Goal: Task Accomplishment & Management: Manage account settings

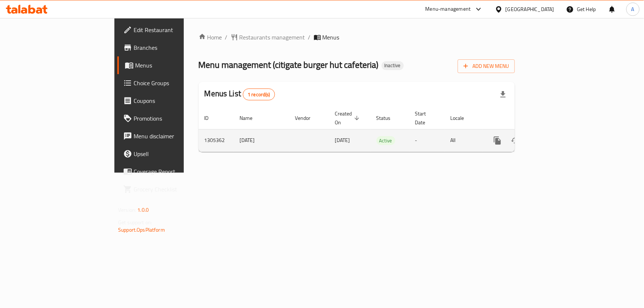
click at [554, 137] on icon "enhanced table" at bounding box center [550, 140] width 7 height 7
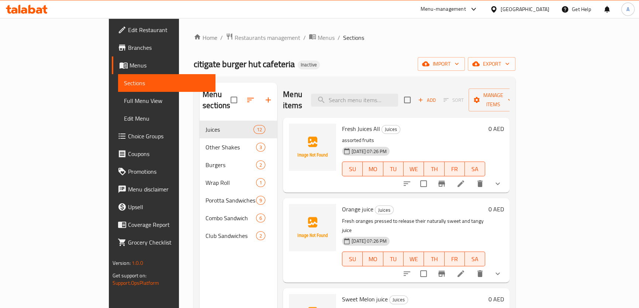
click at [124, 100] on span "Full Menu View" at bounding box center [167, 100] width 86 height 9
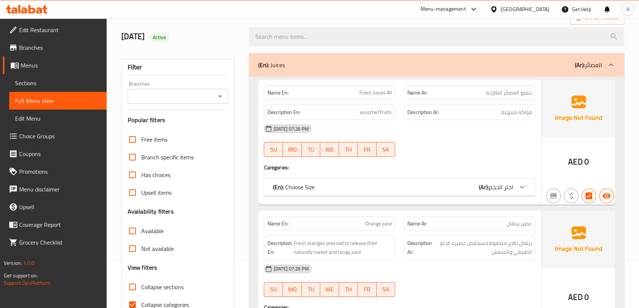
click at [157, 285] on span "Collapse sections" at bounding box center [162, 287] width 42 height 9
click at [141, 285] on input "Collapse sections" at bounding box center [133, 287] width 18 height 18
checkbox input "true"
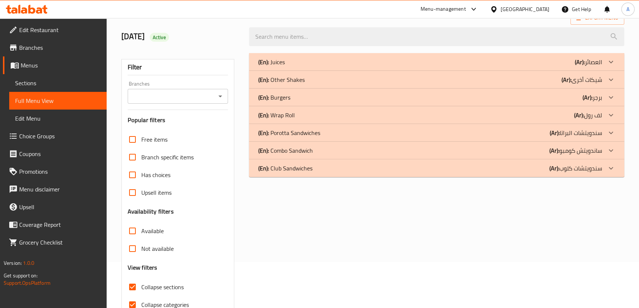
click at [285, 66] on p "(En): Other Shakes" at bounding box center [271, 62] width 27 height 9
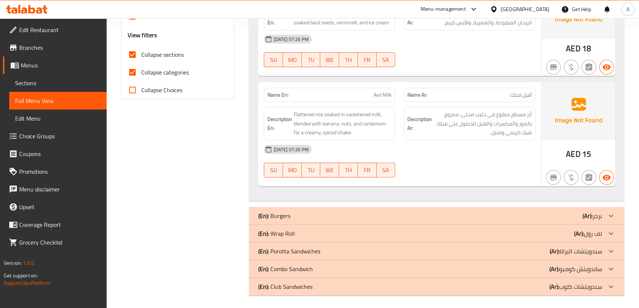
scroll to position [281, 0]
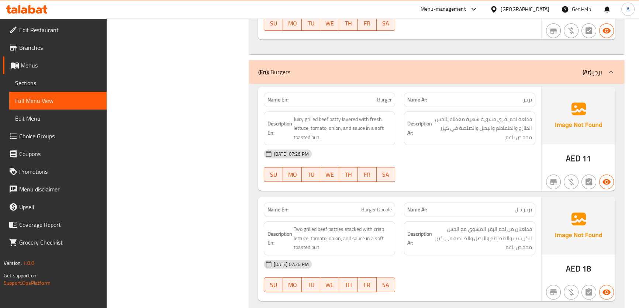
scroll to position [465, 0]
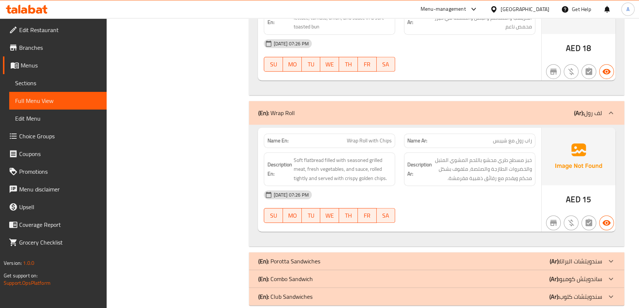
scroll to position [657, 0]
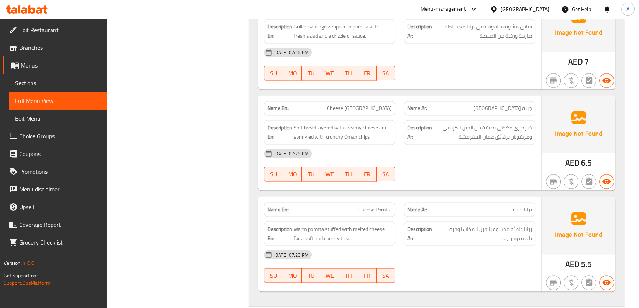
scroll to position [1608, 0]
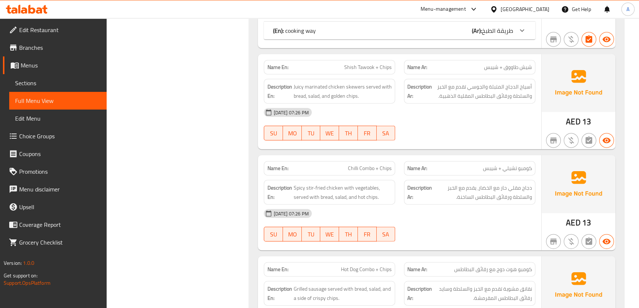
scroll to position [2324, 0]
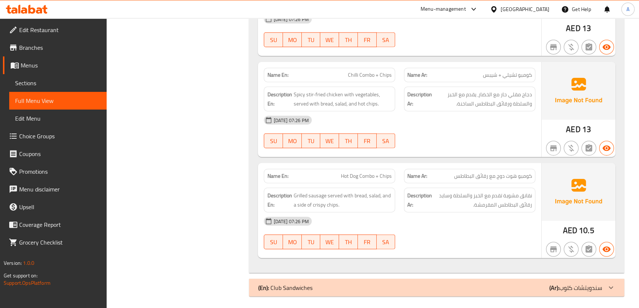
copy span "Hot Dog Combo + Chips"
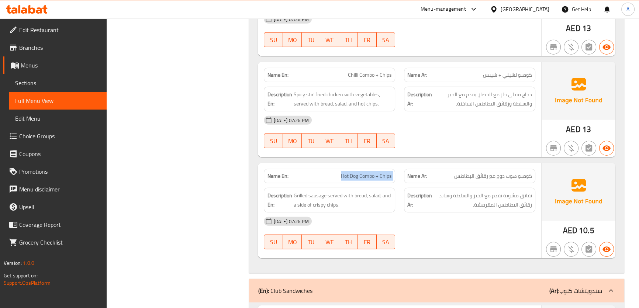
scroll to position [2561, 0]
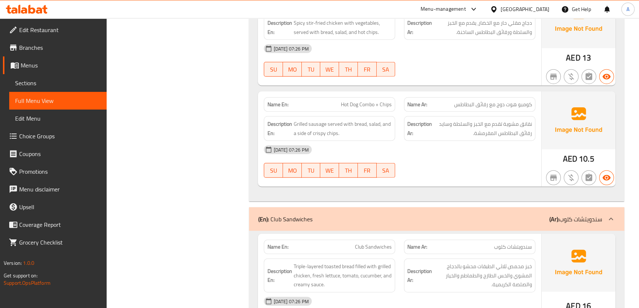
scroll to position [2324, 0]
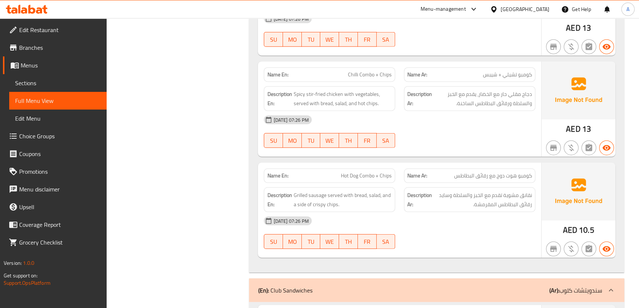
copy span "شيبس"
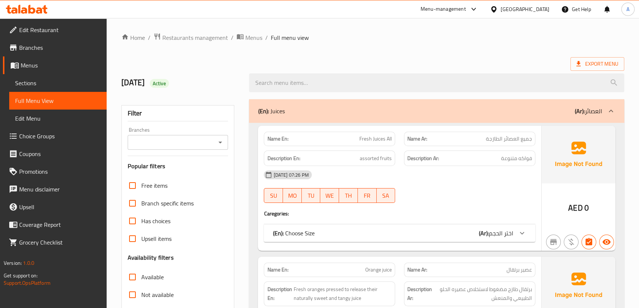
click at [30, 83] on span "Sections" at bounding box center [58, 83] width 86 height 9
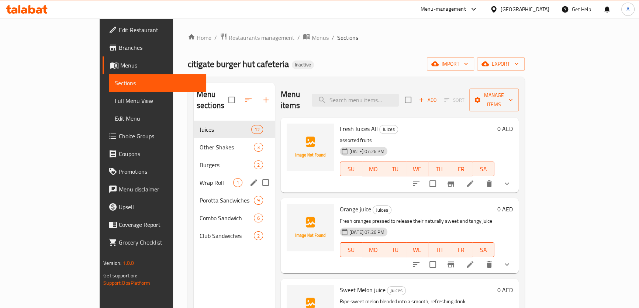
click at [258, 175] on input "Menu sections" at bounding box center [266, 183] width 16 height 16
checkbox input "true"
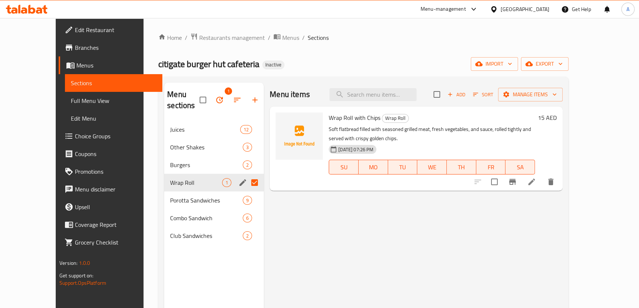
click at [240, 179] on icon "edit" at bounding box center [243, 182] width 7 height 7
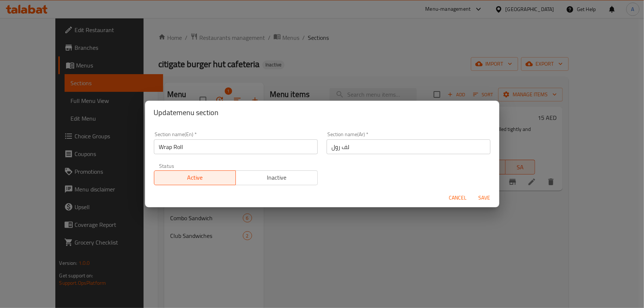
click at [362, 146] on input "لف رول" at bounding box center [409, 147] width 164 height 15
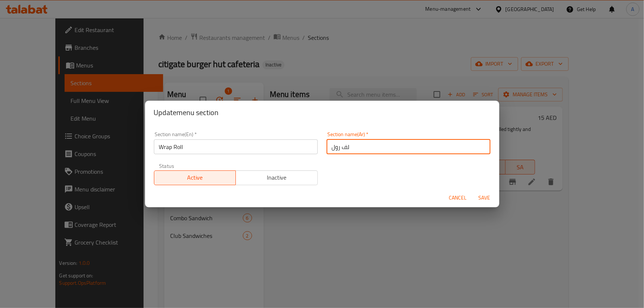
click at [353, 145] on input "لف رول" at bounding box center [409, 147] width 164 height 15
click at [343, 149] on input "لف رول" at bounding box center [409, 147] width 164 height 15
type input "راب رول"
click at [489, 198] on span "Save" at bounding box center [485, 197] width 18 height 9
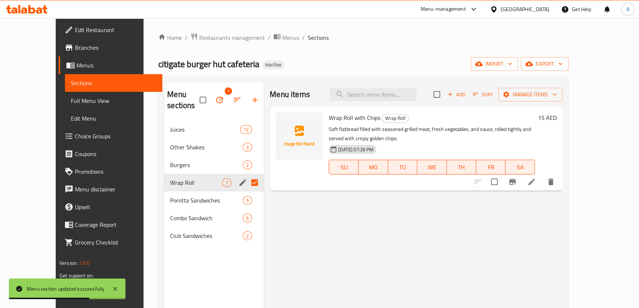
click at [398, 86] on div "Menu items Add Sort Manage items" at bounding box center [416, 95] width 293 height 24
click at [398, 89] on input "search" at bounding box center [373, 94] width 87 height 13
paste input "Hot Dog Combo + Chips"
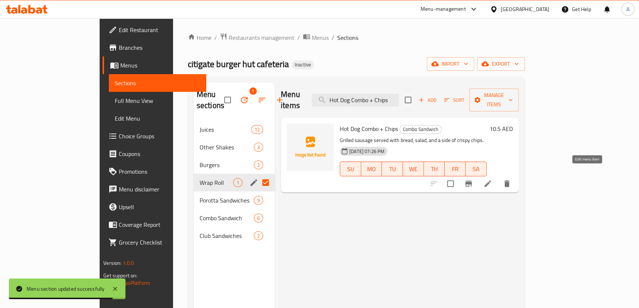
type input "Hot Dog Combo + Chips"
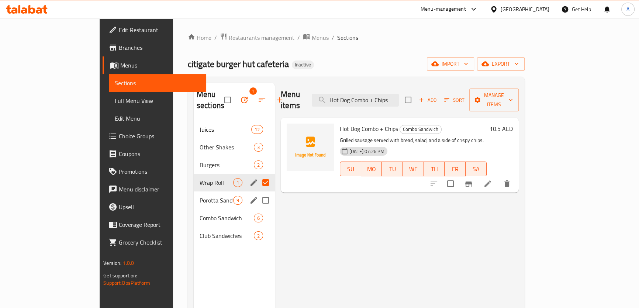
click at [200, 196] on span "Porotta Sandwiches" at bounding box center [217, 200] width 34 height 9
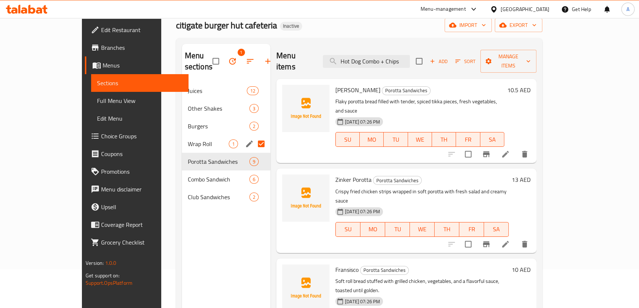
scroll to position [44, 0]
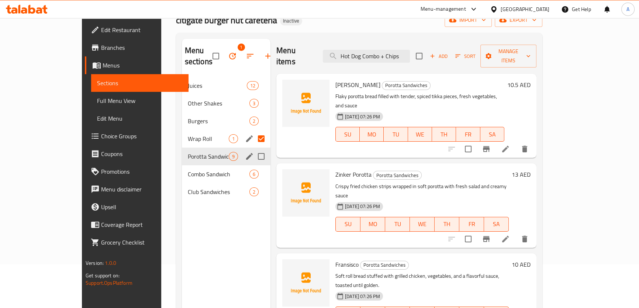
click at [254, 149] on input "Menu sections" at bounding box center [262, 157] width 16 height 16
checkbox input "true"
click at [245, 152] on icon "edit" at bounding box center [249, 156] width 9 height 9
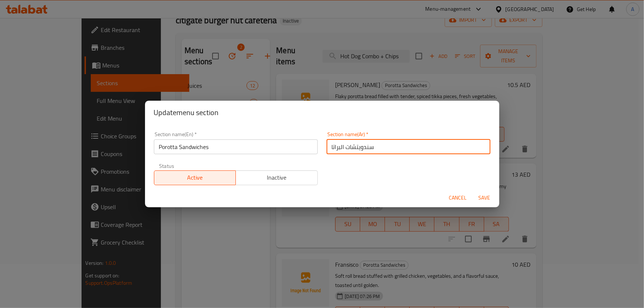
drag, startPoint x: 339, startPoint y: 150, endPoint x: 324, endPoint y: 149, distance: 14.8
click at [327, 149] on input "سندويتشات البراتا" at bounding box center [409, 147] width 164 height 15
paste input "رو"
type input "سندويتشات الباروتا"
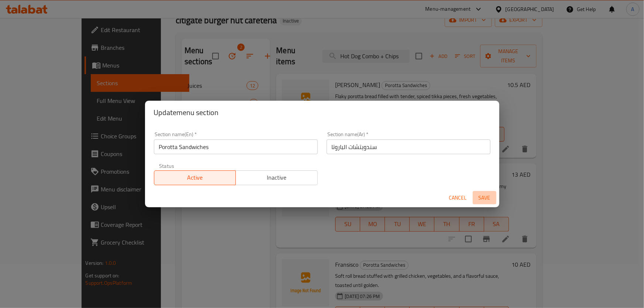
click at [483, 199] on span "Save" at bounding box center [485, 197] width 18 height 9
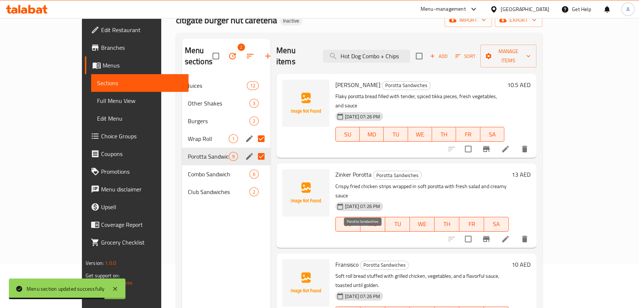
click at [335, 259] on span "Fransisco" at bounding box center [346, 264] width 23 height 11
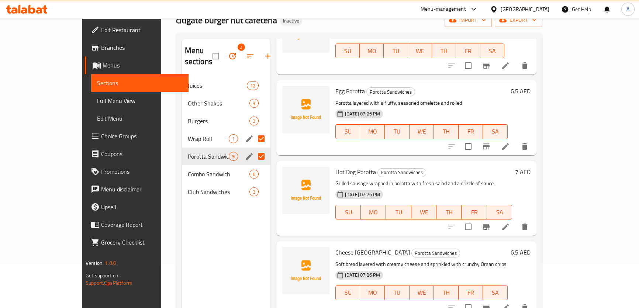
scroll to position [103, 0]
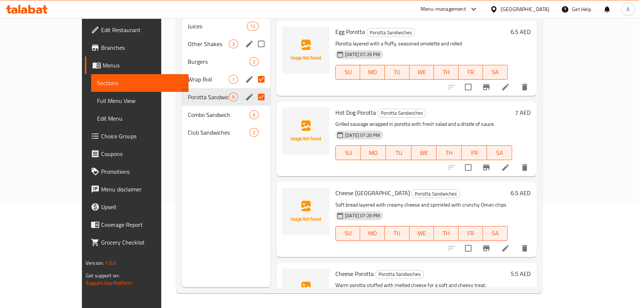
click at [254, 36] on input "Menu sections" at bounding box center [262, 44] width 16 height 16
checkbox input "true"
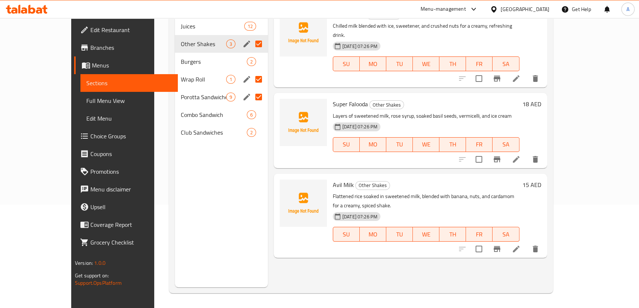
click at [244, 41] on icon "edit" at bounding box center [247, 44] width 7 height 7
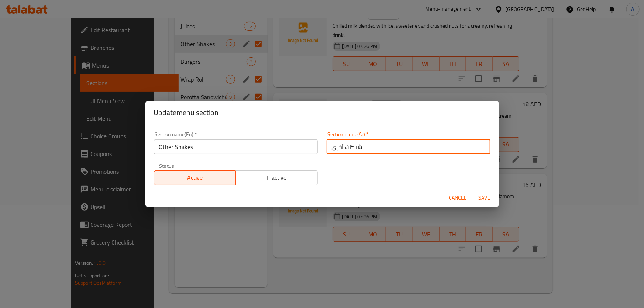
drag, startPoint x: 348, startPoint y: 147, endPoint x: 343, endPoint y: 151, distance: 6.9
click at [343, 151] on input "شيكات أخرى" at bounding box center [409, 147] width 164 height 15
click at [329, 147] on input "شيك أخرى" at bounding box center [409, 147] width 164 height 15
type input "شيك أخر"
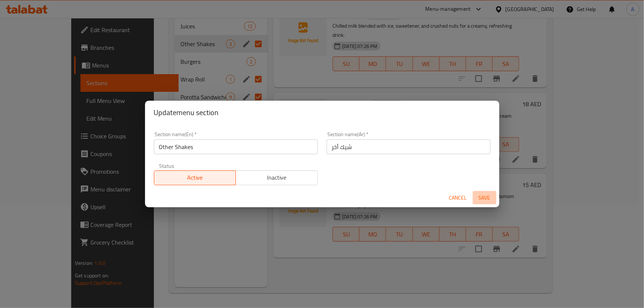
click at [479, 197] on span "Save" at bounding box center [485, 197] width 18 height 9
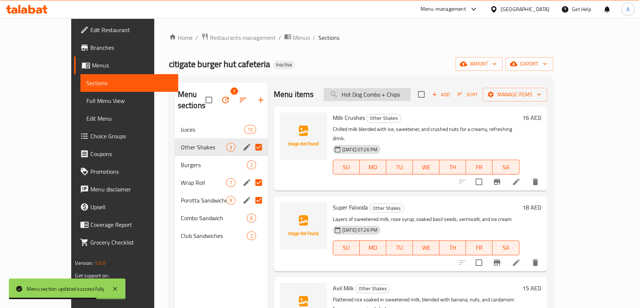
click at [411, 93] on input "Hot Dog Combo + Chips" at bounding box center [367, 94] width 87 height 13
paste input "Avil Milk"
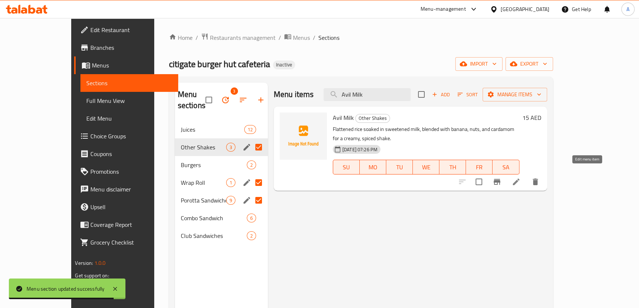
type input "Avil Milk"
click at [521, 178] on icon at bounding box center [516, 182] width 9 height 9
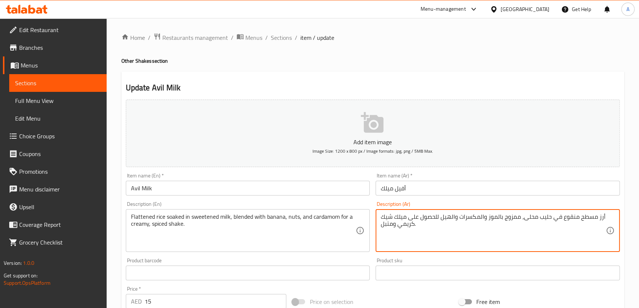
drag, startPoint x: 403, startPoint y: 215, endPoint x: 586, endPoint y: 202, distance: 183.5
click at [403, 215] on textarea "أرز مسطح منقوع في حليب محلى، ممزوج بالموز والمكسرات والهيل للحصول على ميلك شيك …" at bounding box center [493, 230] width 225 height 35
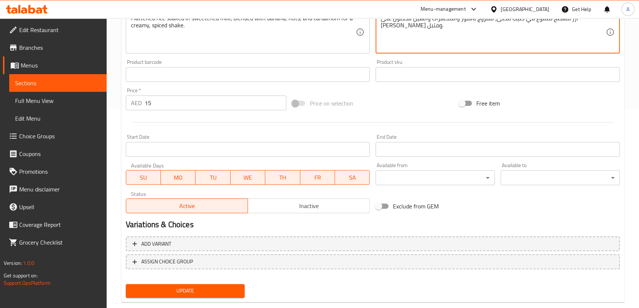
scroll to position [213, 0]
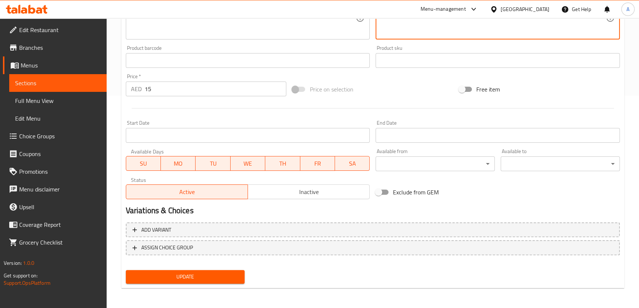
type textarea "أرز مسطح منقوع في حليب محلى، ممزوج بالموز والمكسرات والهيل للحصول على شيك كريمي…"
click at [226, 272] on span "Update" at bounding box center [185, 276] width 107 height 9
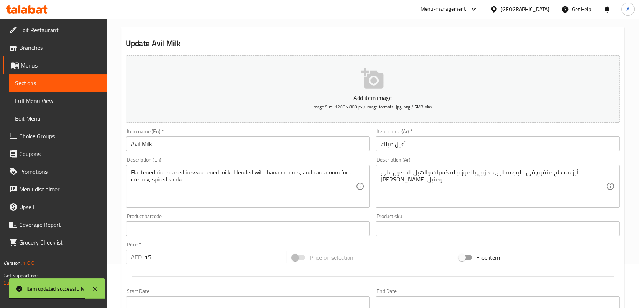
scroll to position [0, 0]
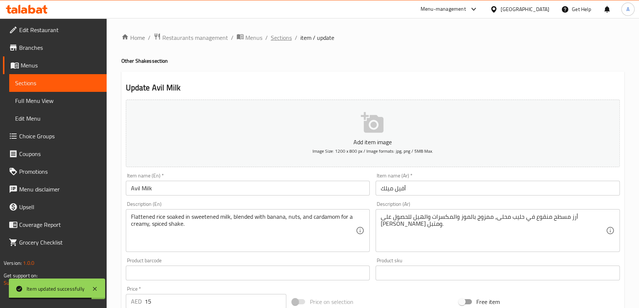
click at [287, 38] on span "Sections" at bounding box center [281, 37] width 21 height 9
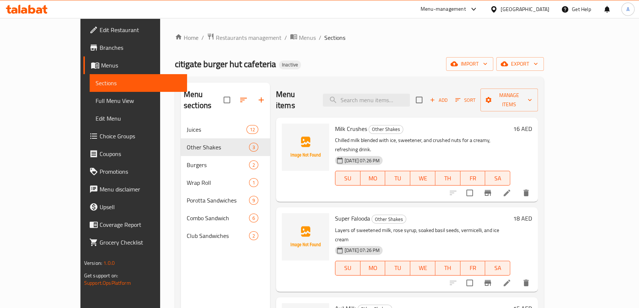
click at [391, 121] on div "Milk Crushes Other Shakes Chilled milk blended with ice, sweetener, and crushed…" at bounding box center [422, 160] width 181 height 78
click at [394, 97] on input "search" at bounding box center [366, 100] width 87 height 13
paste input "Hot Dog Porotta"
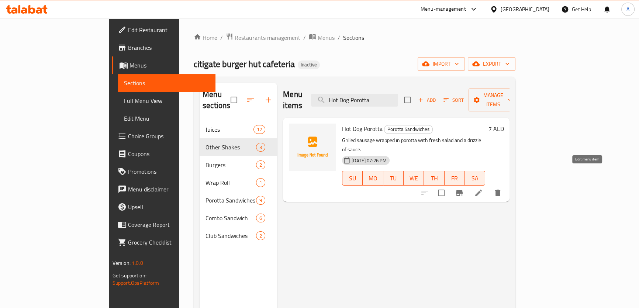
type input "Hot Dog Porotta"
click at [483, 189] on icon at bounding box center [478, 193] width 9 height 9
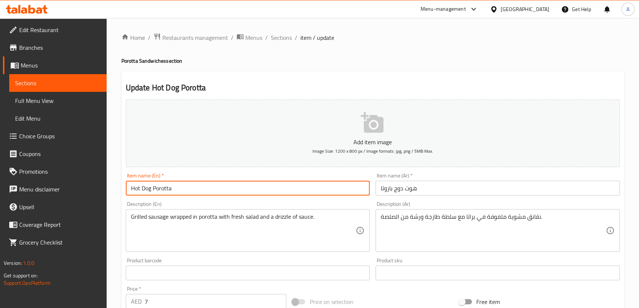
drag, startPoint x: 151, startPoint y: 190, endPoint x: 134, endPoint y: 189, distance: 17.4
click at [134, 189] on input "Hot Dog Porotta" at bounding box center [248, 188] width 244 height 15
click at [152, 189] on input "Hot Dog Porotta" at bounding box center [248, 188] width 244 height 15
drag, startPoint x: 151, startPoint y: 190, endPoint x: 118, endPoint y: 186, distance: 33.5
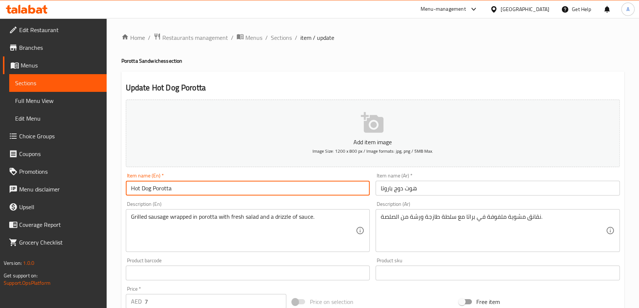
click at [118, 186] on div "Home / Restaurants management / Menus / Sections / item / update Porotta Sandwi…" at bounding box center [373, 269] width 533 height 503
click at [158, 215] on textarea "Grilled sausage wrapped in porotta with fresh salad and a drizzle of sauce." at bounding box center [243, 230] width 225 height 35
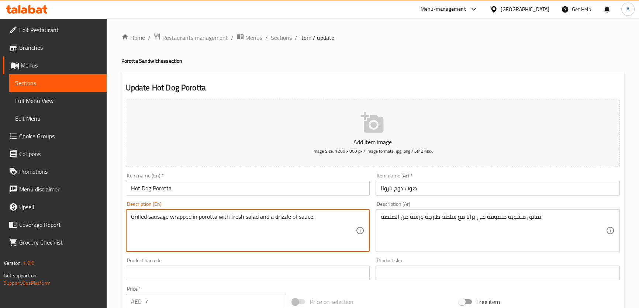
paste textarea "Hot Dog"
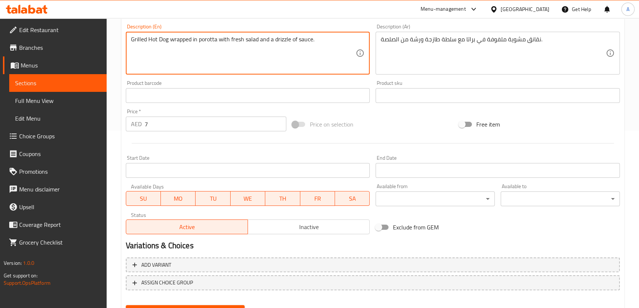
scroll to position [213, 0]
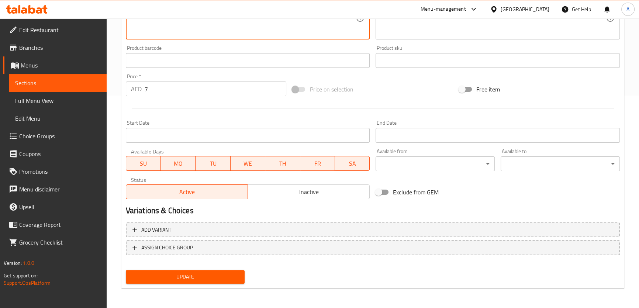
type textarea "Grilled Hot Dog wrapped in porotta with fresh salad and a drizzle of sauce."
click at [225, 280] on span "Update" at bounding box center [185, 276] width 107 height 9
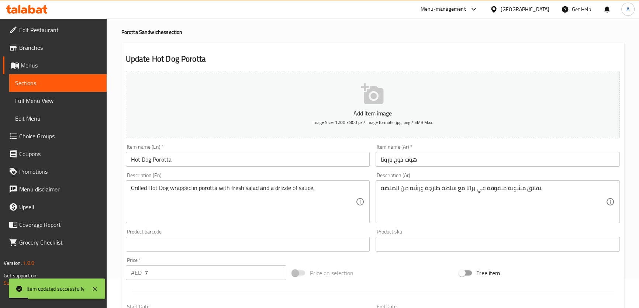
scroll to position [0, 0]
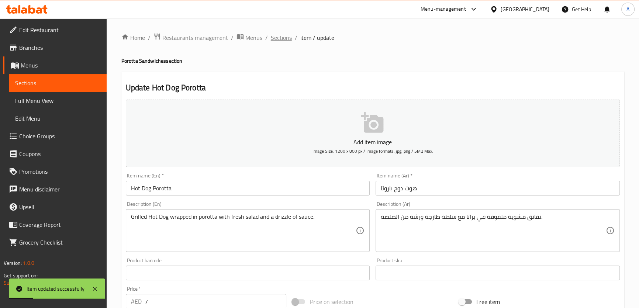
click at [285, 36] on span "Sections" at bounding box center [281, 37] width 21 height 9
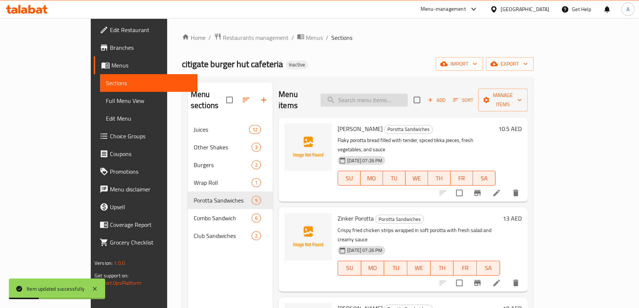
click at [402, 94] on input "search" at bounding box center [364, 100] width 87 height 13
paste input "Cheese Oman Porotta"
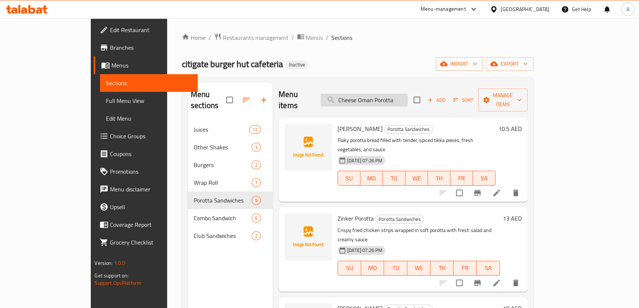
click at [388, 96] on input "Cheese Oman Porotta" at bounding box center [364, 100] width 87 height 13
paste input "Tikka Combo + Chips"
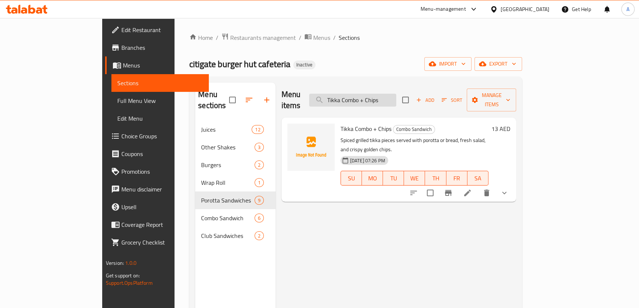
click at [396, 94] on input "Tikka Combo + Chips" at bounding box center [352, 100] width 87 height 13
paste input "Prawns"
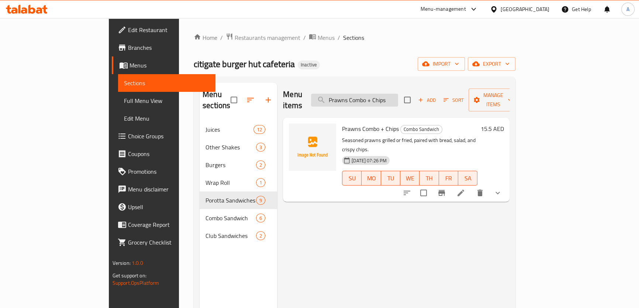
click at [398, 96] on input "Prawns Combo + Chips" at bounding box center [354, 100] width 87 height 13
paste input "Shish Tawook"
type input "Shish Tawook + Chips"
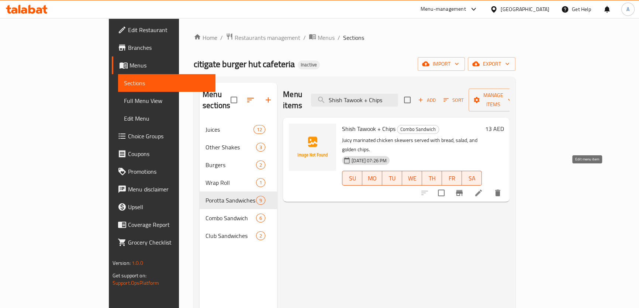
click at [482, 190] on icon at bounding box center [478, 193] width 7 height 7
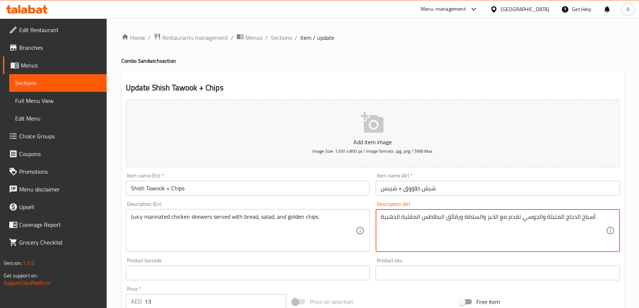
click at [402, 219] on textarea "أسياخ الدجاج المتبلة والجوسي تقدم مع الخبز والسلطة ورقائق البطاطس المقلية الذهب…" at bounding box center [493, 230] width 225 height 35
click at [411, 216] on textarea "أسياخ الدجاج المتبلة والجوسي تقدم مع الخبز والسلطة ورقائق البطاطس المقلية الذهب…" at bounding box center [493, 230] width 225 height 35
type textarea "أسياخ الدجاج المتبلة والجوسي تقدم مع الخبز والسلطة ورقائق البطاطس الذهبية."
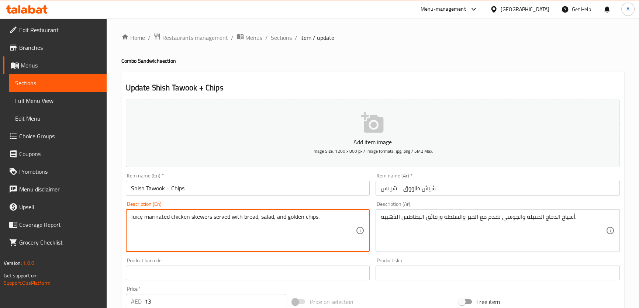
click at [229, 240] on textarea "Juicy marinated chicken skewers served with bread, salad, and golden chips." at bounding box center [243, 230] width 225 height 35
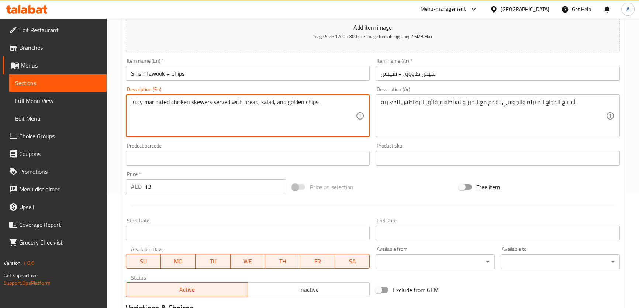
scroll to position [213, 0]
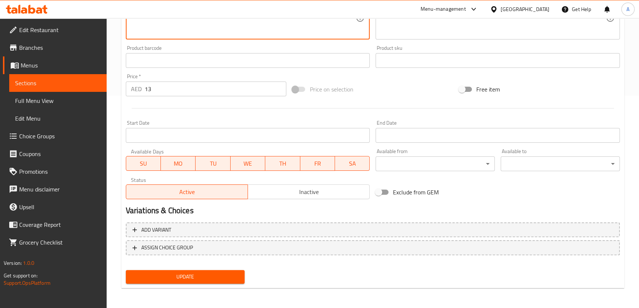
click at [214, 277] on span "Update" at bounding box center [185, 276] width 107 height 9
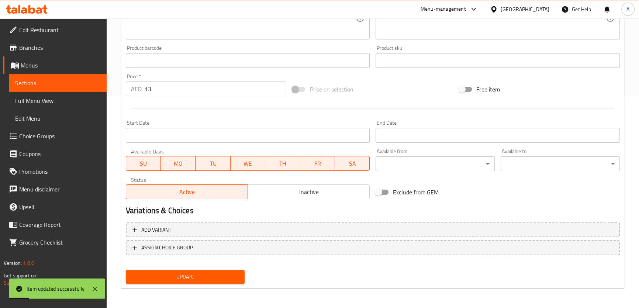
scroll to position [0, 0]
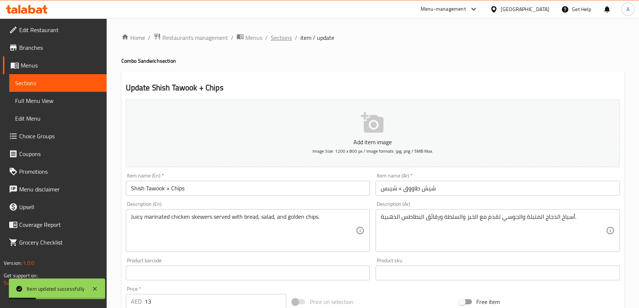
click at [275, 41] on span "Sections" at bounding box center [281, 37] width 21 height 9
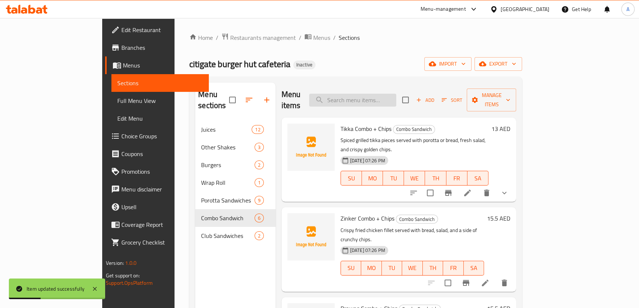
click at [396, 94] on input "search" at bounding box center [352, 100] width 87 height 13
paste input "Chilli Combo + Chips"
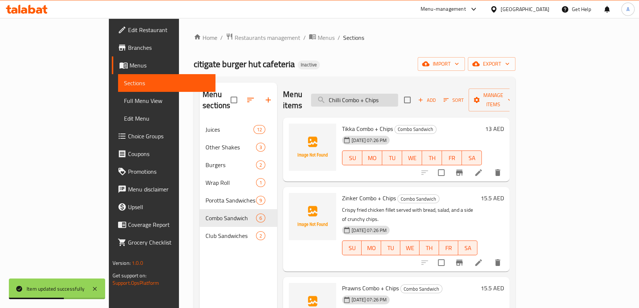
click at [416, 89] on div "Menu items Chilli Combo + Chips Add Sort Manage items" at bounding box center [396, 100] width 227 height 35
click at [398, 94] on input "Chilli Combo + Chips" at bounding box center [354, 100] width 87 height 13
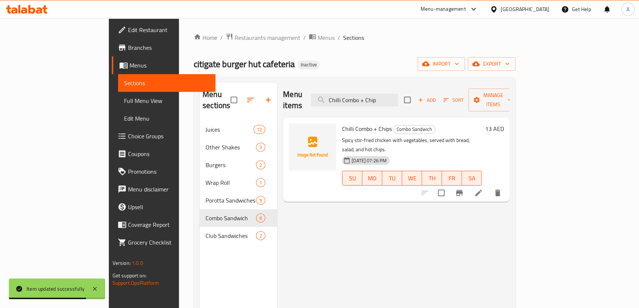
type input "Chilli Combo + Chip"
click at [482, 190] on icon at bounding box center [478, 193] width 7 height 7
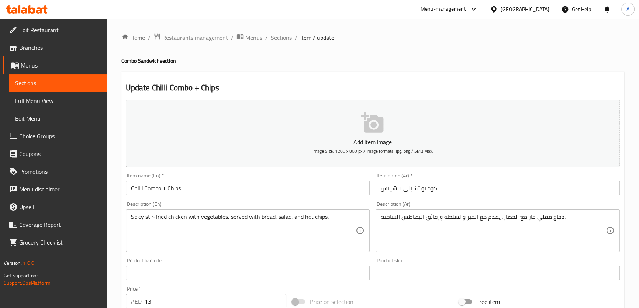
click at [395, 217] on textarea "دجاج مقلي حار مع الخضار، يقدم مع الخبز والسلطة ورقائق البطاطس الساخنة." at bounding box center [493, 230] width 225 height 35
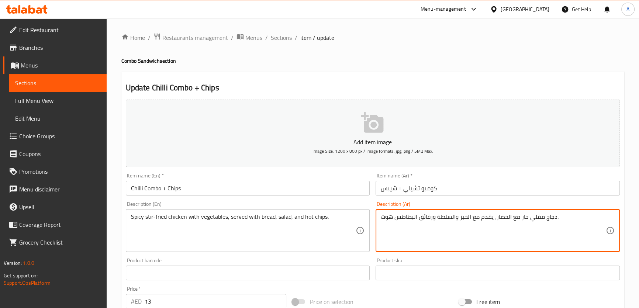
drag, startPoint x: 414, startPoint y: 218, endPoint x: 417, endPoint y: 223, distance: 6.3
click at [417, 223] on textarea "دجاج مقلي حار مع الخضار، يقدم مع الخبز والسلطة ورقائق البطاطس هوت." at bounding box center [493, 230] width 225 height 35
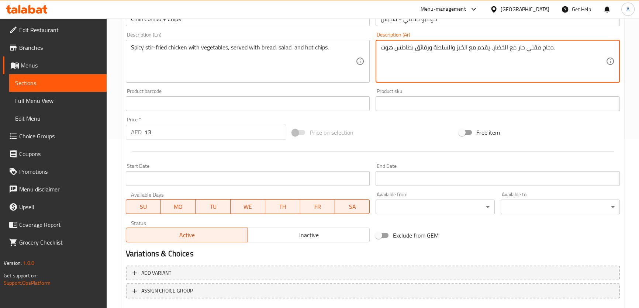
scroll to position [213, 0]
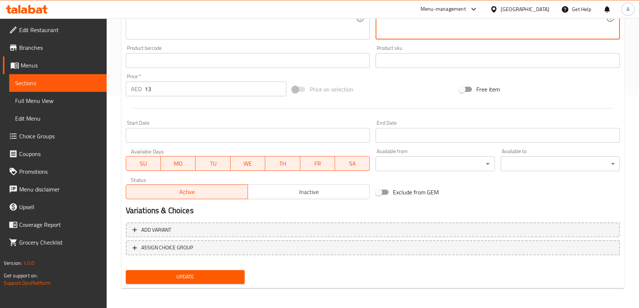
type textarea "دجاج مقلي حار مع الخضار، يقدم مع الخبز والسلطة ورقائق بطاطس هوت."
click at [217, 272] on span "Update" at bounding box center [185, 276] width 107 height 9
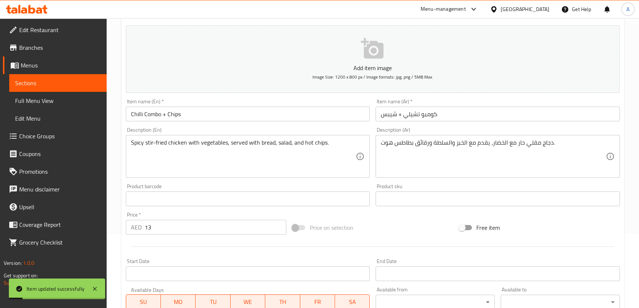
scroll to position [0, 0]
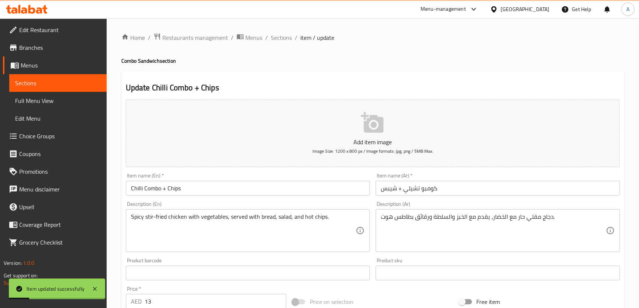
click at [293, 33] on ol "Home / Restaurants management / Menus / Sections / item / update" at bounding box center [372, 38] width 503 height 10
click at [287, 37] on span "Sections" at bounding box center [281, 37] width 21 height 9
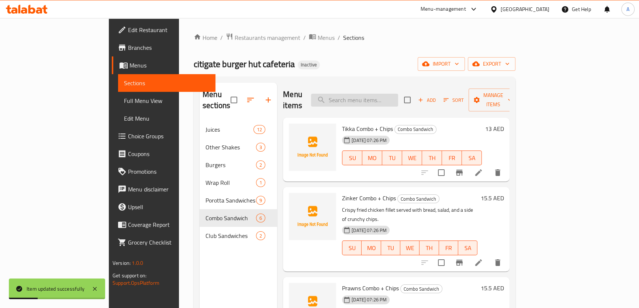
click at [398, 94] on input "search" at bounding box center [354, 100] width 87 height 13
paste input "Grilled sausage served with bread, salad, and a side of crispy chips."
drag, startPoint x: 421, startPoint y: 89, endPoint x: 440, endPoint y: 99, distance: 21.3
click at [440, 99] on div "Menu items Grilled sausage served with bread, salad, and a side of crispy chips…" at bounding box center [396, 100] width 227 height 35
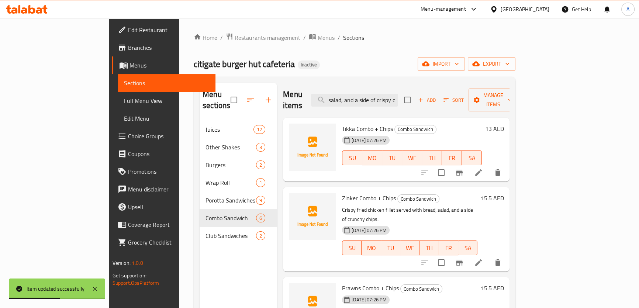
scroll to position [0, 86]
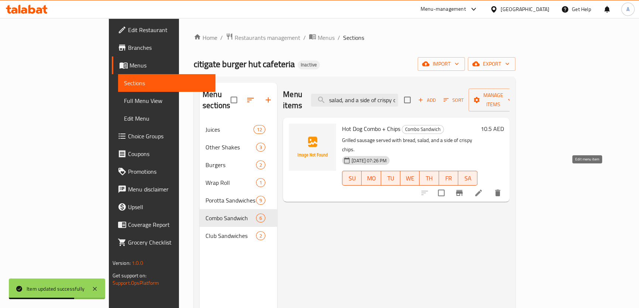
type input "Grilled sausage served with bread, salad, and a side of crispy c"
click at [483, 189] on icon at bounding box center [478, 193] width 9 height 9
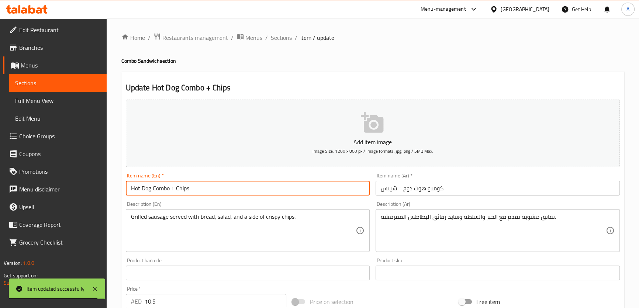
drag, startPoint x: 150, startPoint y: 190, endPoint x: 109, endPoint y: 201, distance: 42.3
click at [101, 191] on div "Edit Restaurant Branches Menus Sections Full Menu View Edit Menu Choice Groups …" at bounding box center [319, 269] width 639 height 503
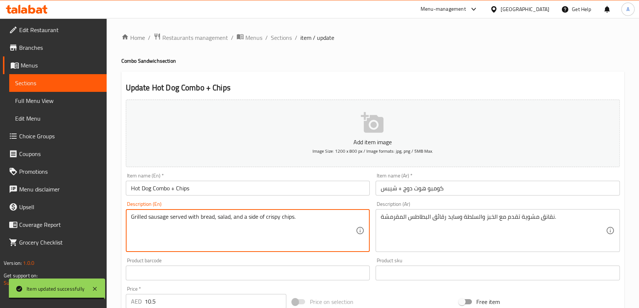
click at [163, 218] on textarea "Grilled sausage served with bread, salad, and a side of crispy chips." at bounding box center [243, 230] width 225 height 35
paste textarea "Hot Dog"
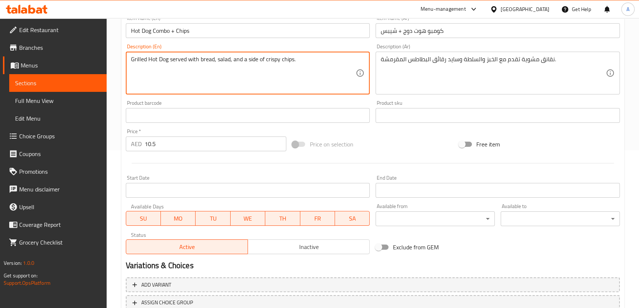
scroll to position [213, 0]
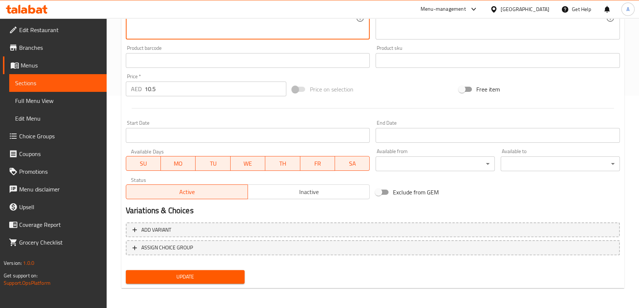
type textarea "Grilled Hot Dog served with bread, salad, and a side of crispy chips."
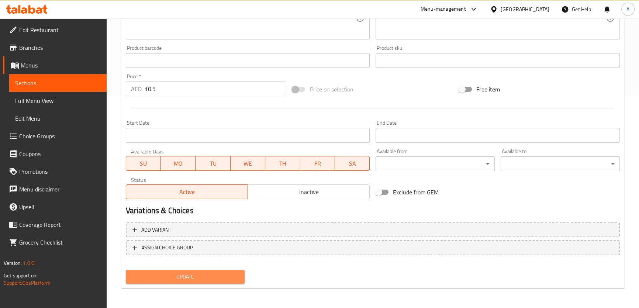
click at [214, 281] on button "Update" at bounding box center [185, 277] width 119 height 14
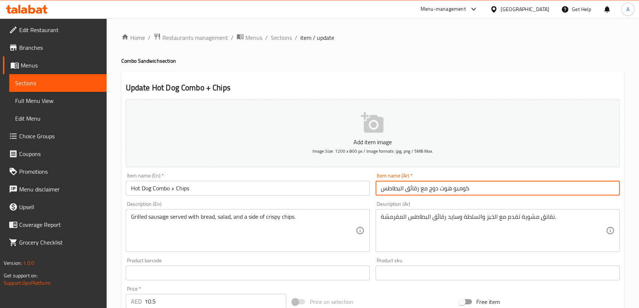
click at [417, 188] on input "كومبو هوت دوج مع رقائق البطاطس" at bounding box center [498, 188] width 244 height 15
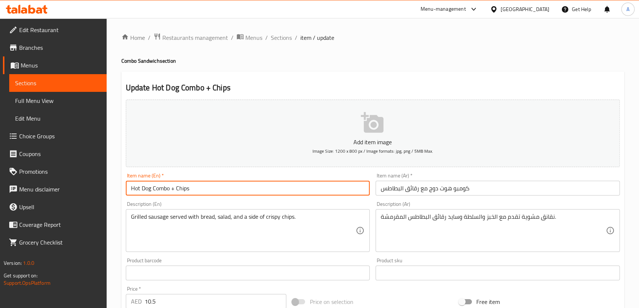
drag, startPoint x: 175, startPoint y: 188, endPoint x: 172, endPoint y: 187, distance: 3.9
click at [172, 187] on input "Hot Dog Combo + Chips" at bounding box center [248, 188] width 244 height 15
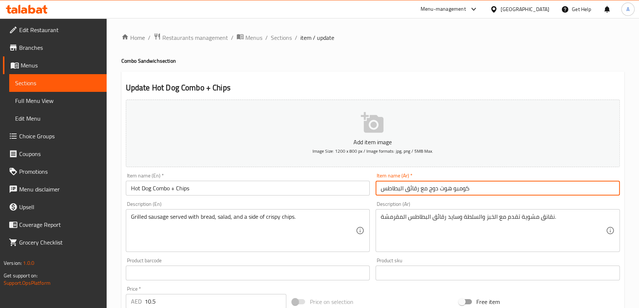
drag, startPoint x: 428, startPoint y: 190, endPoint x: 337, endPoint y: 186, distance: 91.2
click at [337, 186] on div "Add item image Image Size: 1200 x 800 px / Image formats: jpg, png / 5MB Max. I…" at bounding box center [373, 256] width 500 height 318
paste input "+"
paste input "شيبس"
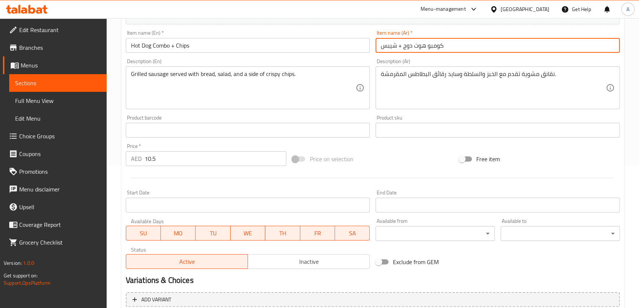
scroll to position [213, 0]
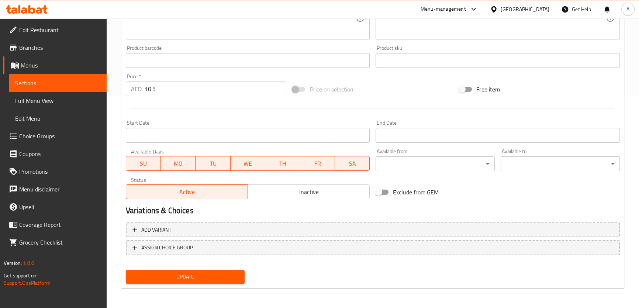
type input "كومبو هوت دوج + شيبس"
click at [229, 278] on span "Update" at bounding box center [185, 276] width 107 height 9
click at [240, 276] on button "Update" at bounding box center [185, 277] width 119 height 14
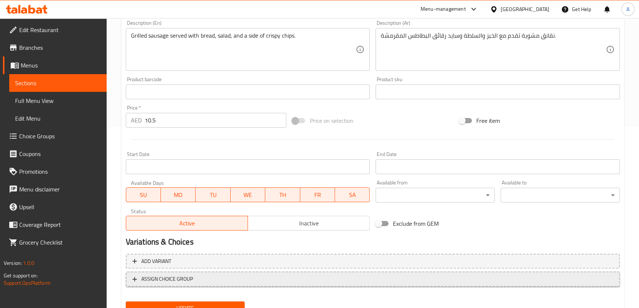
scroll to position [196, 0]
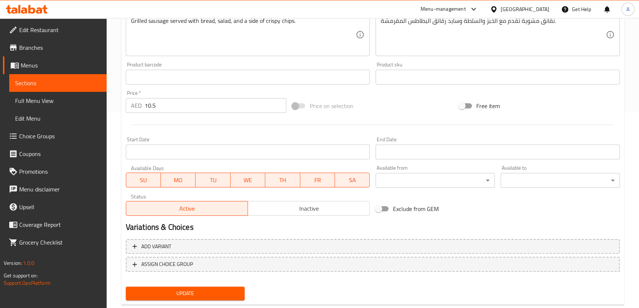
click at [202, 292] on span "Update" at bounding box center [185, 293] width 107 height 9
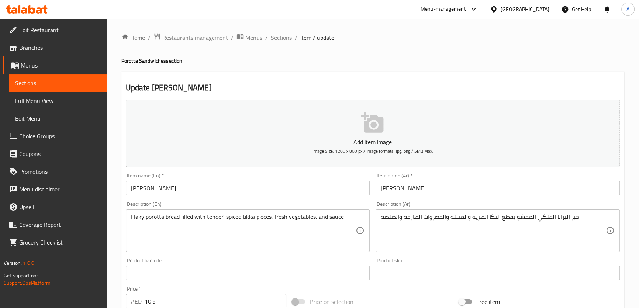
click at [388, 188] on input "[PERSON_NAME]" at bounding box center [498, 188] width 244 height 15
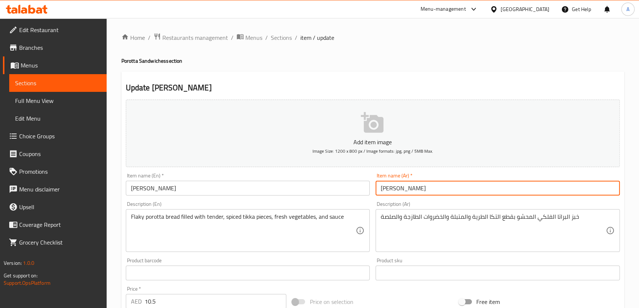
click at [388, 188] on input "[PERSON_NAME]" at bounding box center [498, 188] width 244 height 15
paste input "رو"
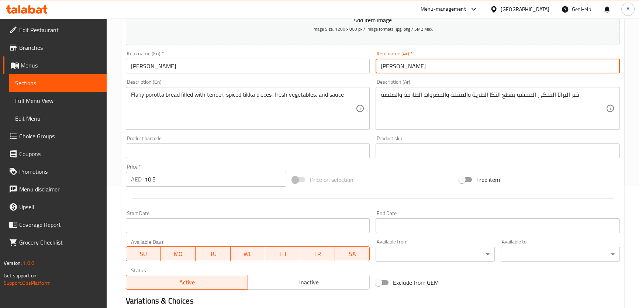
scroll to position [213, 0]
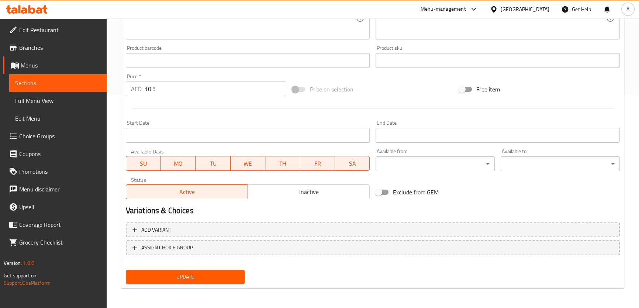
type input "تكا باروتا"
drag, startPoint x: 192, startPoint y: 278, endPoint x: 221, endPoint y: 173, distance: 108.9
click at [192, 278] on span "Update" at bounding box center [185, 276] width 107 height 9
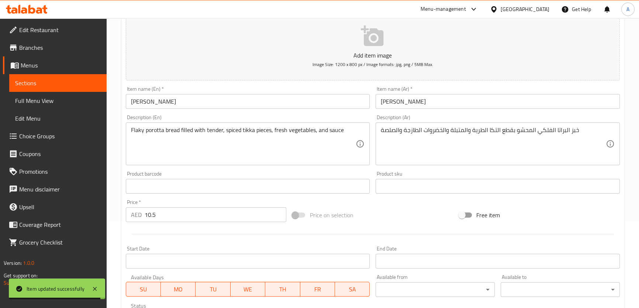
scroll to position [54, 0]
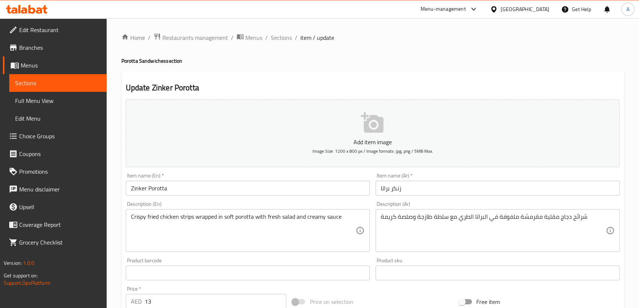
click at [386, 189] on input "زنكر براتا" at bounding box center [498, 188] width 244 height 15
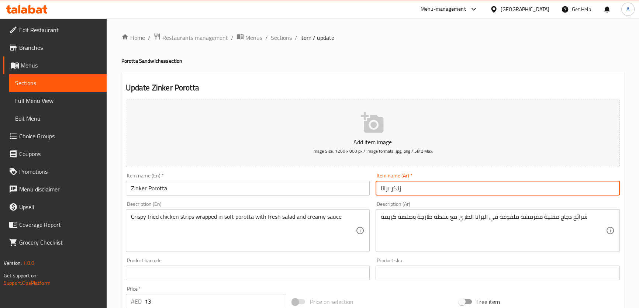
click at [386, 189] on input "زنكر براتا" at bounding box center [498, 188] width 244 height 15
paste input "رو"
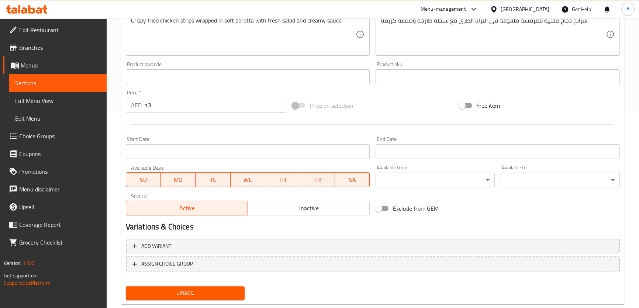
scroll to position [211, 0]
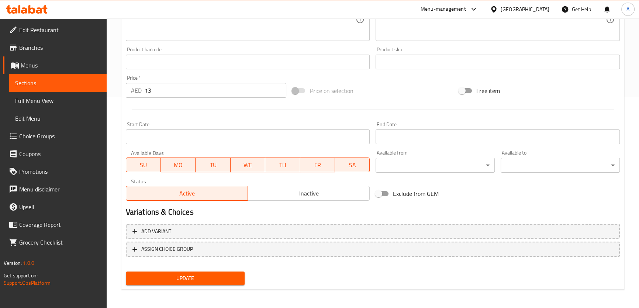
type input "زنكر [PERSON_NAME]"
click at [222, 276] on span "Update" at bounding box center [185, 278] width 107 height 9
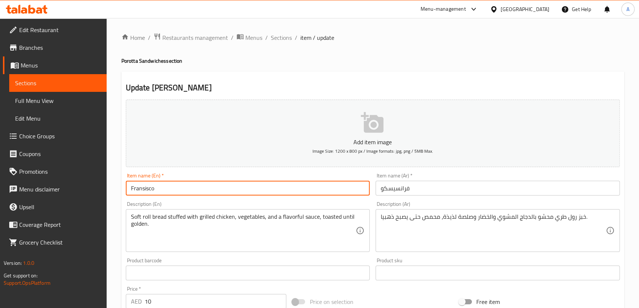
click at [163, 185] on input "Fransisco" at bounding box center [248, 188] width 244 height 15
paste input "Porotta"
type input "[PERSON_NAME]"
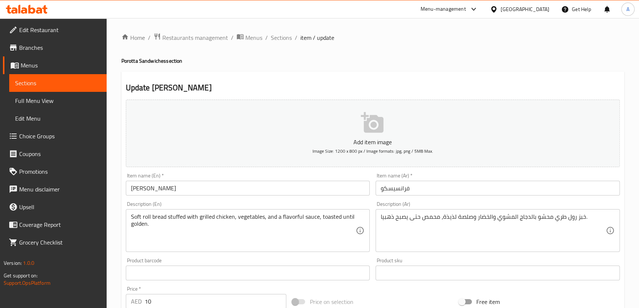
click at [376, 179] on div "Item name (Ar)   * [PERSON_NAME] name (Ar) *" at bounding box center [498, 184] width 244 height 23
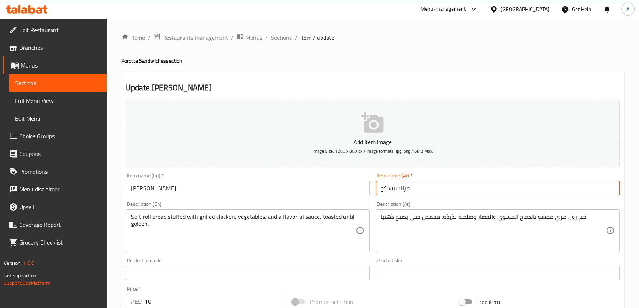
click at [378, 188] on input "فرانسيسكو" at bounding box center [498, 188] width 244 height 15
paste input "باروتا"
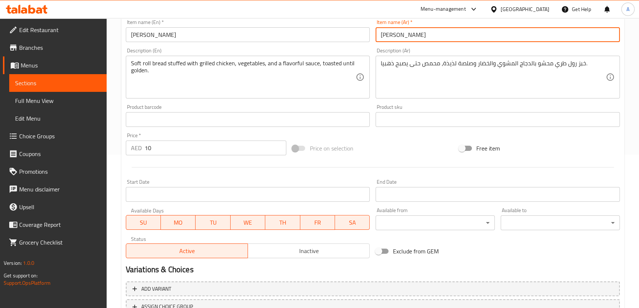
scroll to position [213, 0]
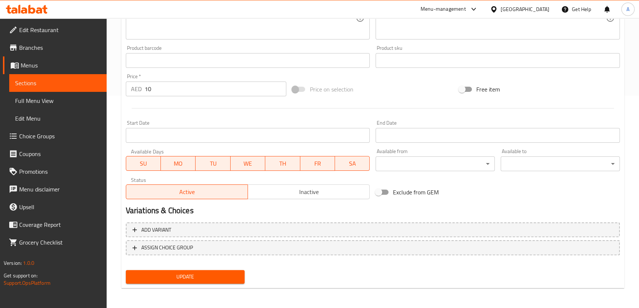
type input "[PERSON_NAME]"
click at [179, 283] on button "Update" at bounding box center [185, 277] width 119 height 14
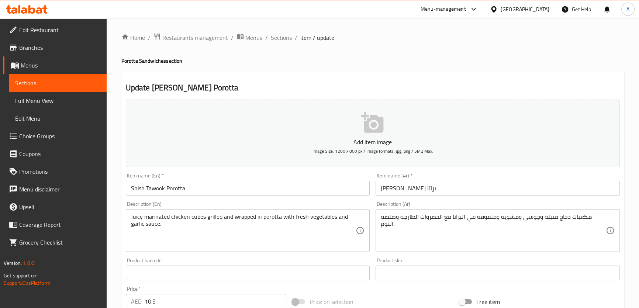
click at [389, 188] on input "شيش طاووق براتا" at bounding box center [498, 188] width 244 height 15
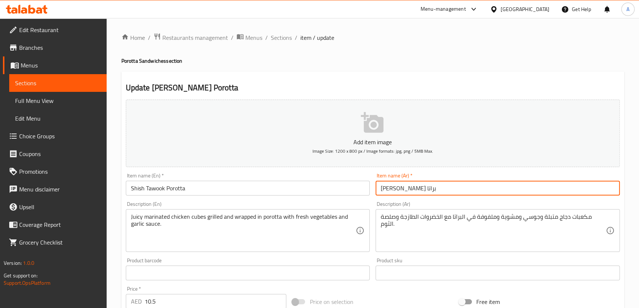
click at [389, 188] on input "شيش طاووق براتا" at bounding box center [498, 188] width 244 height 15
paste input "رو"
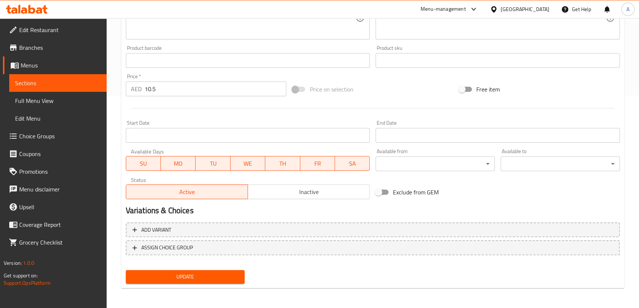
type input "شيش طاووق باروتا"
click at [217, 276] on span "Update" at bounding box center [185, 276] width 107 height 9
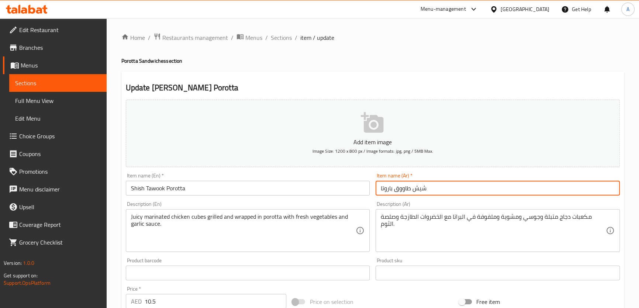
click at [390, 189] on input "شيش طاووق باروتا" at bounding box center [498, 188] width 244 height 15
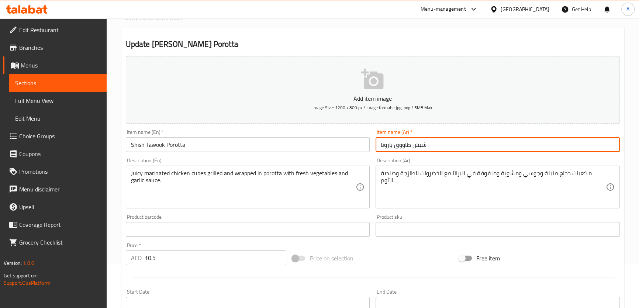
scroll to position [199, 0]
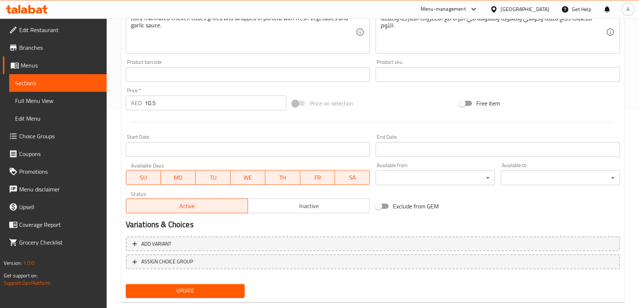
click at [244, 296] on button "Update" at bounding box center [185, 291] width 119 height 14
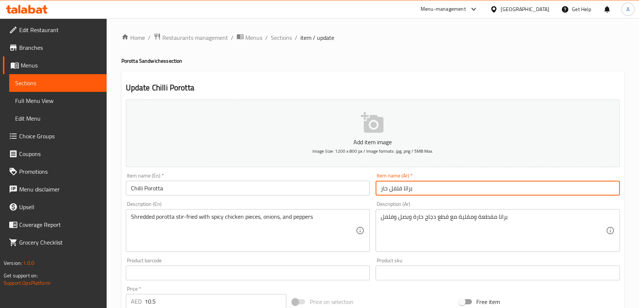
click at [410, 188] on input "براتا فلفل حار" at bounding box center [498, 188] width 244 height 15
paste input "روتا"
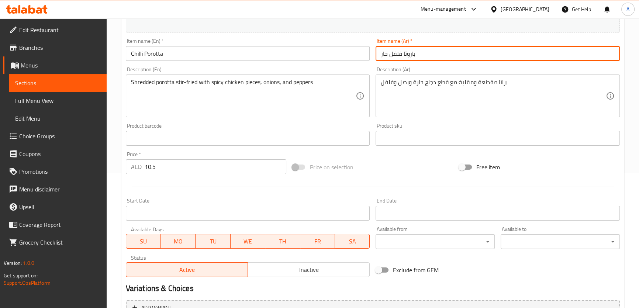
scroll to position [213, 0]
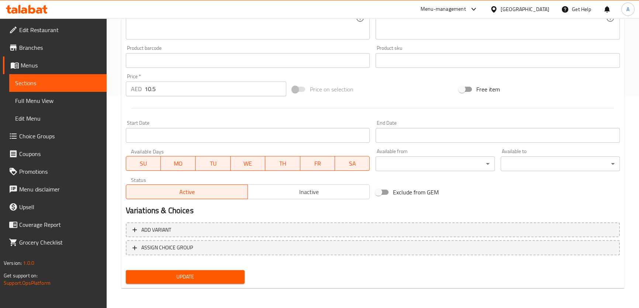
type input "باروتا فلفل حار"
click at [210, 274] on span "Update" at bounding box center [185, 276] width 107 height 9
click at [159, 279] on span "Update" at bounding box center [185, 276] width 107 height 9
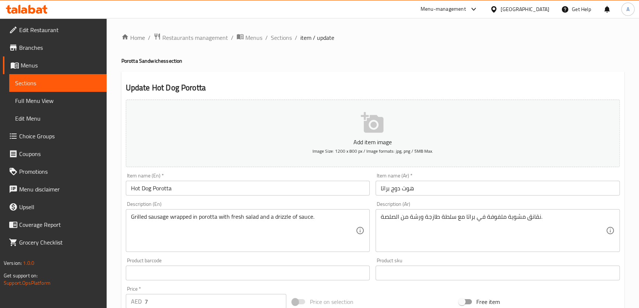
click at [383, 192] on input "هوت دوج براتا" at bounding box center [498, 188] width 244 height 15
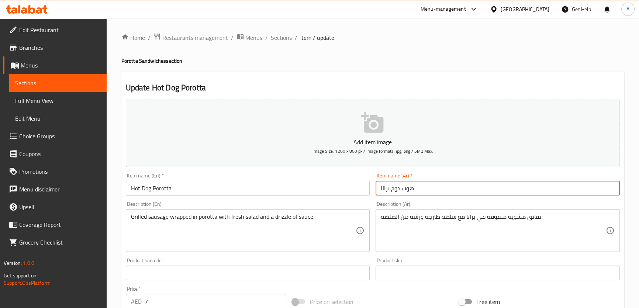
click at [383, 192] on input "هوت دوج براتا" at bounding box center [498, 188] width 244 height 15
paste input "رو"
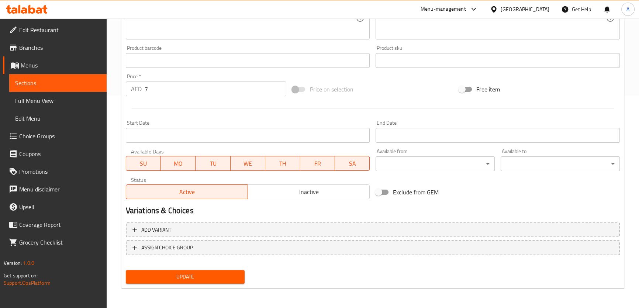
type input "هوت دوج باروتا"
click at [192, 280] on span "Update" at bounding box center [185, 276] width 107 height 9
click at [173, 274] on span "Update" at bounding box center [185, 276] width 107 height 9
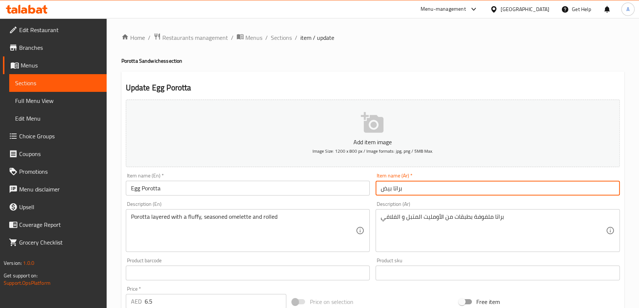
click at [398, 189] on input "براتا بيض" at bounding box center [498, 188] width 244 height 15
paste input "روتا"
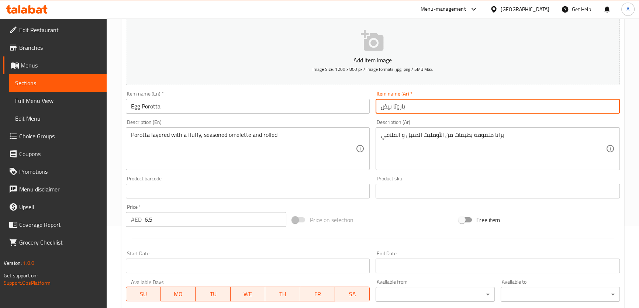
scroll to position [213, 0]
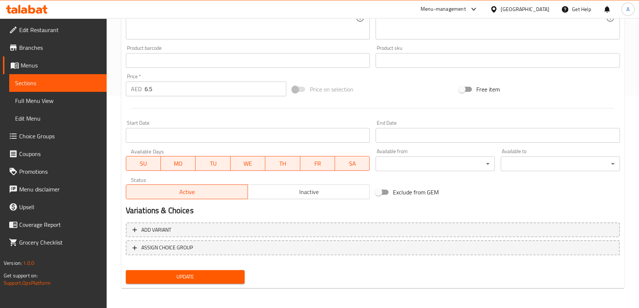
type input "باروتا بيض"
click at [204, 281] on button "Update" at bounding box center [185, 277] width 119 height 14
click at [210, 276] on span "Update" at bounding box center [185, 276] width 107 height 9
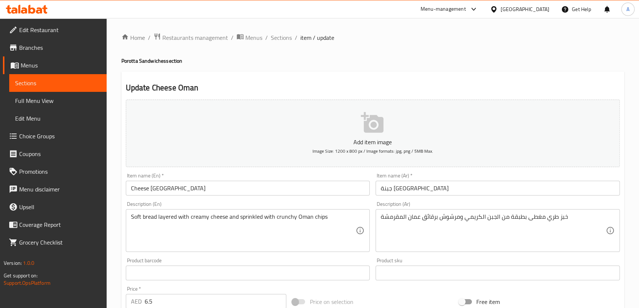
click at [194, 185] on input "Cheese [GEOGRAPHIC_DATA]" at bounding box center [248, 188] width 244 height 15
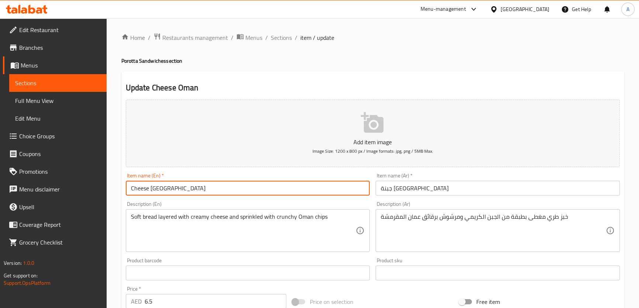
paste input "Porotta"
type input "Cheese Oman Porotta"
click at [377, 185] on input "جبنة [GEOGRAPHIC_DATA]" at bounding box center [498, 188] width 244 height 15
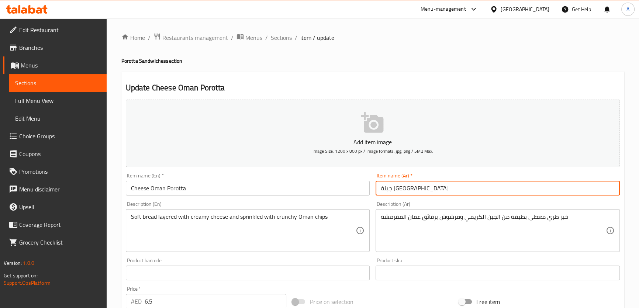
paste input "باروتا"
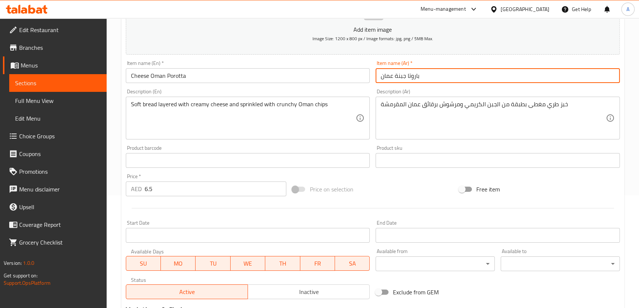
scroll to position [213, 0]
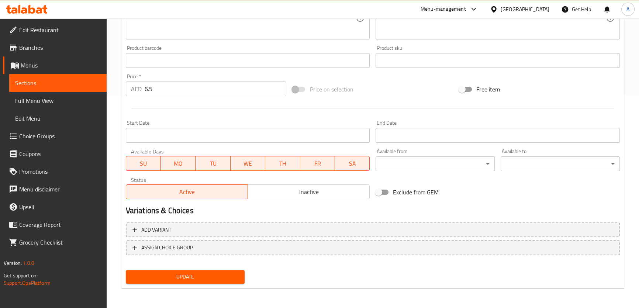
type input "باروتا جبنة عمان"
click at [171, 281] on button "Update" at bounding box center [185, 277] width 119 height 14
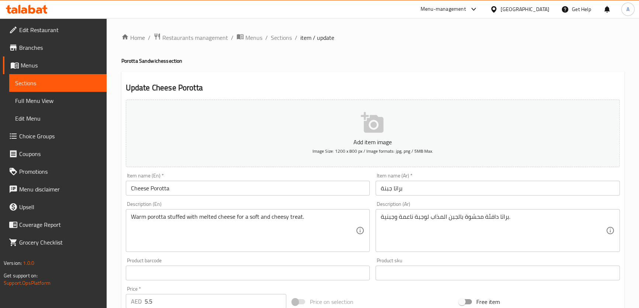
click at [401, 191] on input "براتا جبنة" at bounding box center [498, 188] width 244 height 15
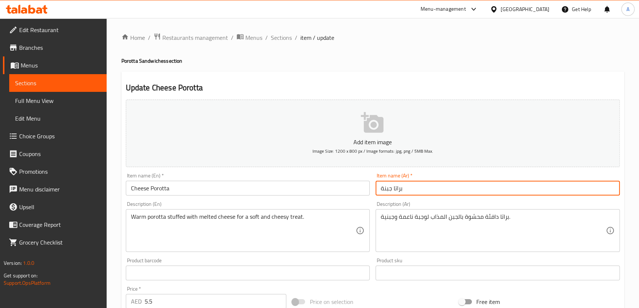
click at [401, 191] on input "براتا جبنة" at bounding box center [498, 188] width 244 height 15
paste input "روتا"
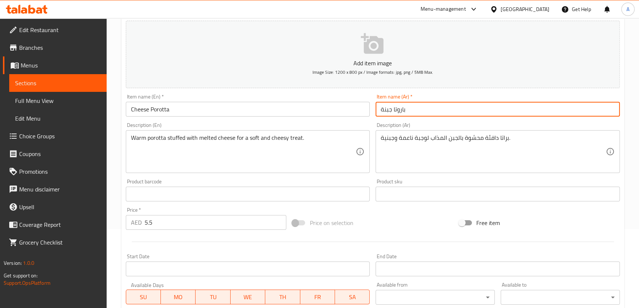
scroll to position [213, 0]
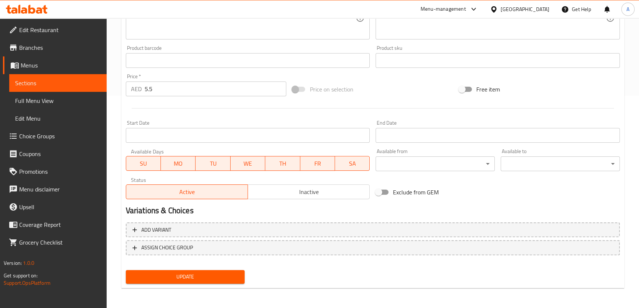
type input "باروتا جبنة"
click at [184, 270] on button "Update" at bounding box center [185, 277] width 119 height 14
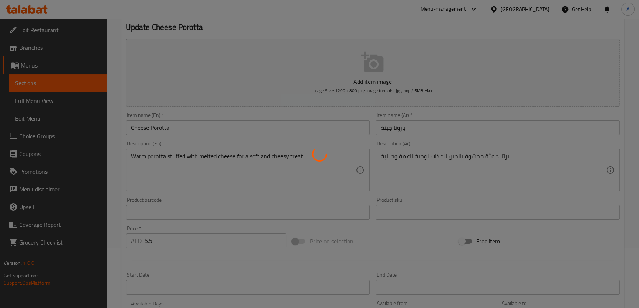
scroll to position [23, 0]
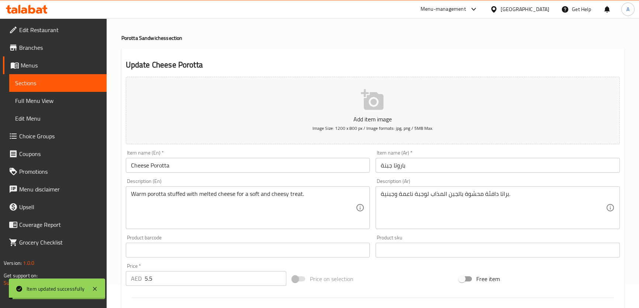
click at [163, 168] on input "Cheese Porotta" at bounding box center [248, 165] width 244 height 15
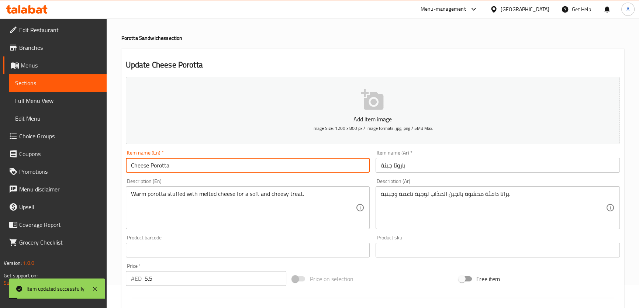
click at [163, 168] on input "Cheese Porotta" at bounding box center [248, 165] width 244 height 15
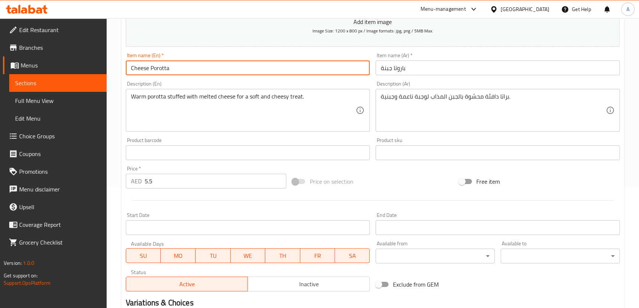
scroll to position [202, 0]
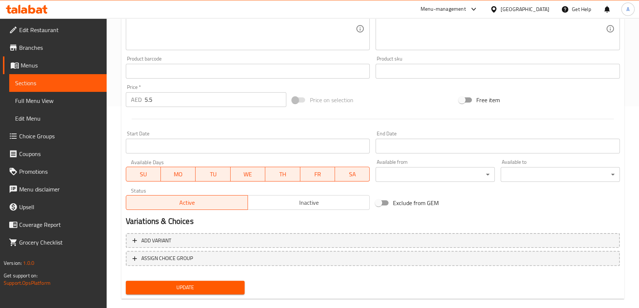
click at [201, 290] on span "Update" at bounding box center [185, 287] width 107 height 9
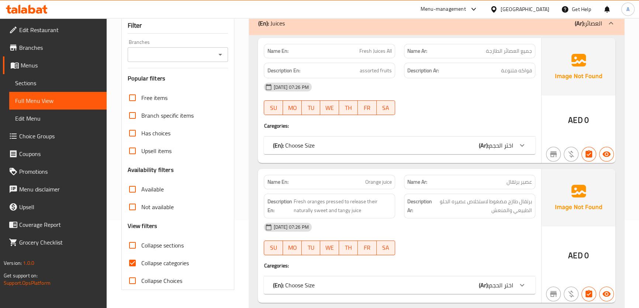
scroll to position [113, 0]
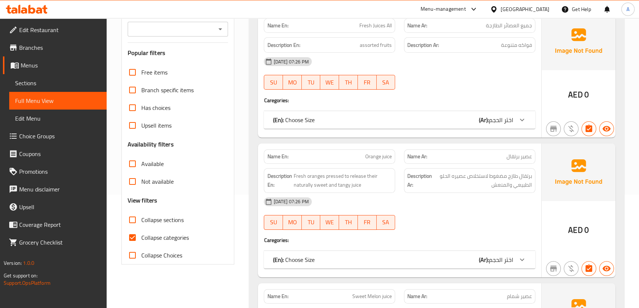
click at [166, 216] on span "Collapse sections" at bounding box center [162, 220] width 42 height 9
click at [141, 214] on input "Collapse sections" at bounding box center [133, 220] width 18 height 18
checkbox input "true"
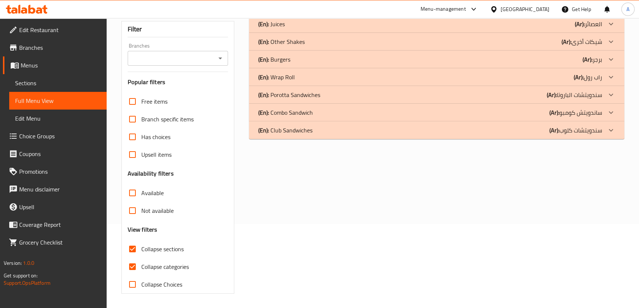
scroll to position [76, 0]
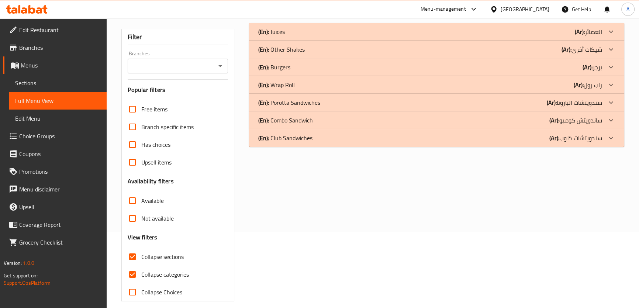
click at [308, 36] on div "(En): Other Shakes (Ar): شيكات أخرى" at bounding box center [430, 31] width 344 height 9
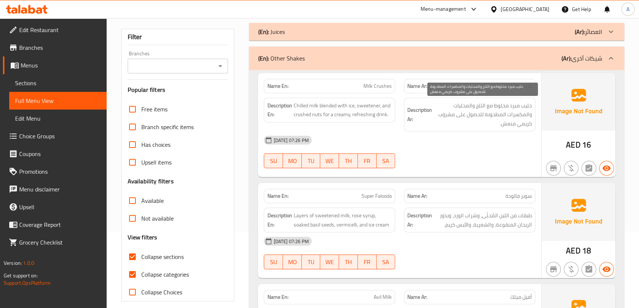
click at [501, 110] on span "حليب مبرد مخلوط مع الثلج والمحليات والمكسرات المطحونة للحصول على مشروب كريمي من…" at bounding box center [483, 114] width 99 height 27
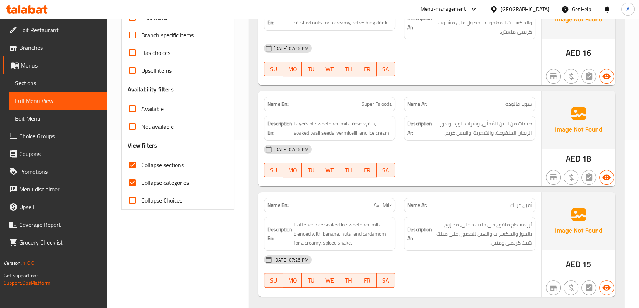
scroll to position [170, 0]
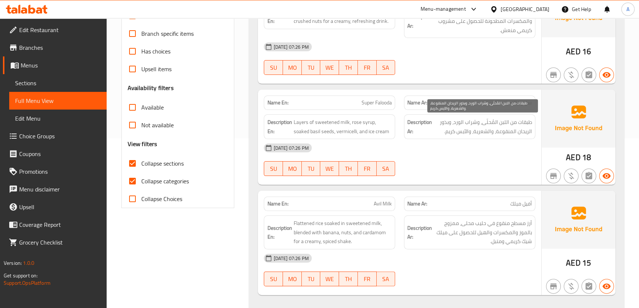
click at [476, 121] on span "طبقات من اللبن المُحلّى، وشراب الورد، وبذور الريحان المنقوعة، والشعرية، والآيس …" at bounding box center [483, 127] width 99 height 18
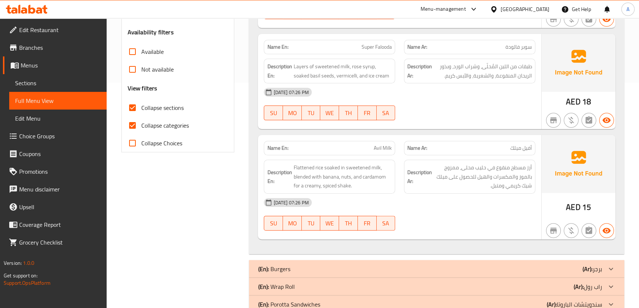
scroll to position [266, 0]
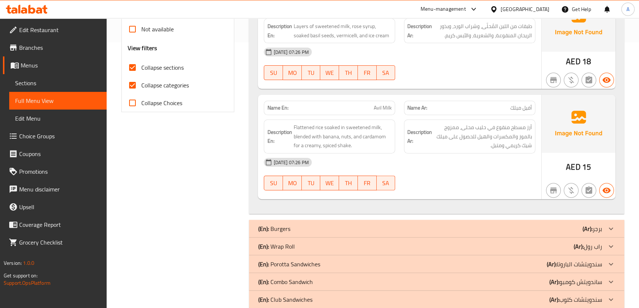
click at [509, 120] on div "Description Ar: أرز مسطح منقوع في حليب محلى، ممزوج بالموز والمكسرات والهيل للحص…" at bounding box center [469, 137] width 131 height 34
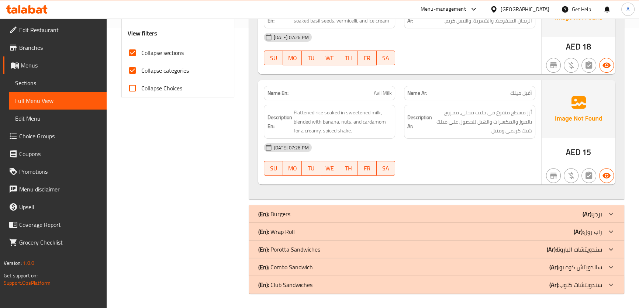
click at [354, 88] on div "Name En: Avil Milk" at bounding box center [329, 93] width 131 height 14
copy span "Avil Milk"
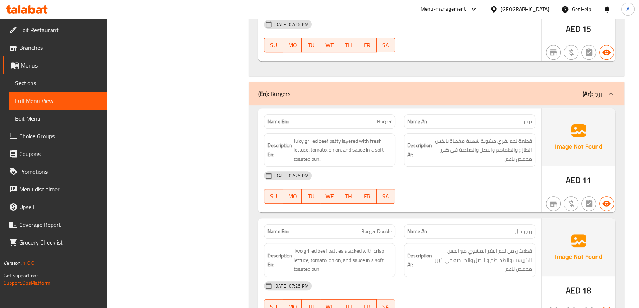
scroll to position [412, 0]
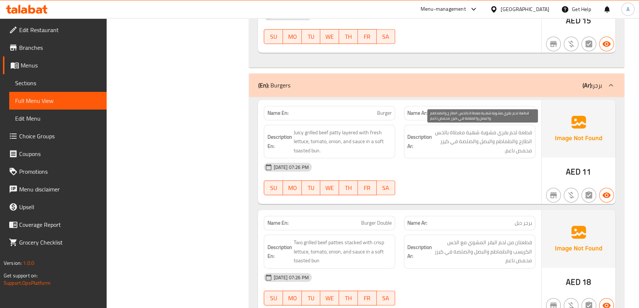
click at [508, 151] on span "قطعة لحم بقري مشوية شهية مغطاة بالخس الطازج والطماطم والبصل والصلصة في كيزر محم…" at bounding box center [483, 141] width 99 height 27
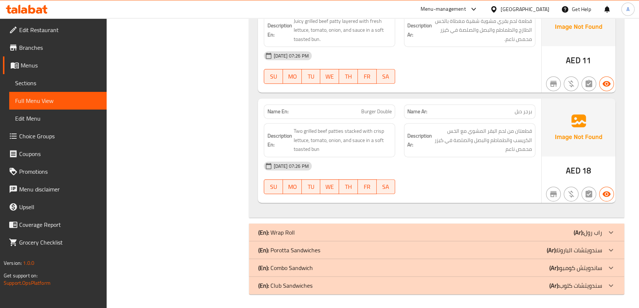
scroll to position [524, 0]
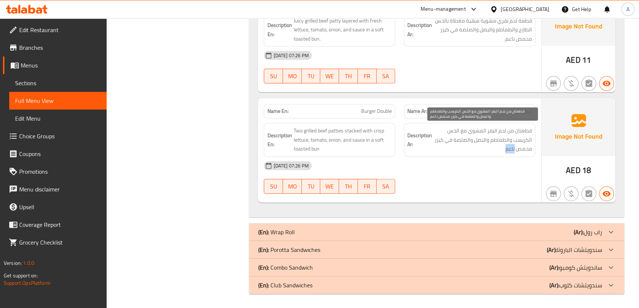
click at [509, 148] on span "قطعتان من لحم البقر المشوي مع الخس الكريسب والطماطم والبصل والصلصة في كيزر محمص…" at bounding box center [483, 139] width 99 height 27
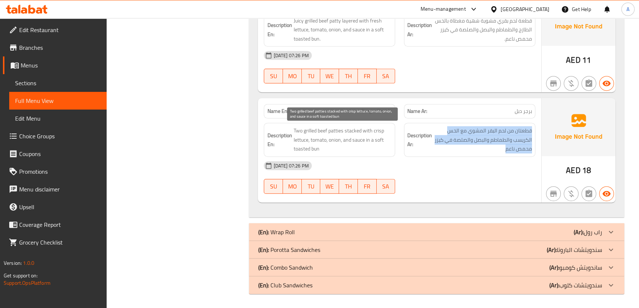
click at [369, 140] on span "Two grilled beef patties stacked with crisp lettuce, tomato, onion, and sauce i…" at bounding box center [342, 139] width 99 height 27
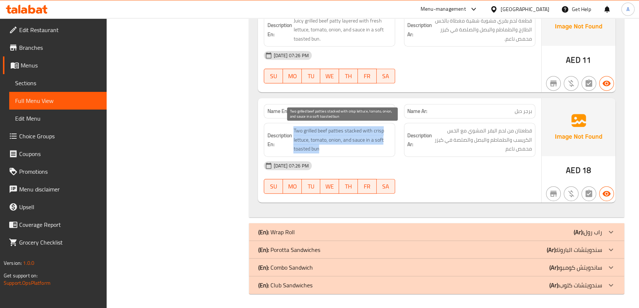
click at [369, 140] on span "Two grilled beef patties stacked with crisp lettuce, tomato, onion, and sauce i…" at bounding box center [342, 139] width 99 height 27
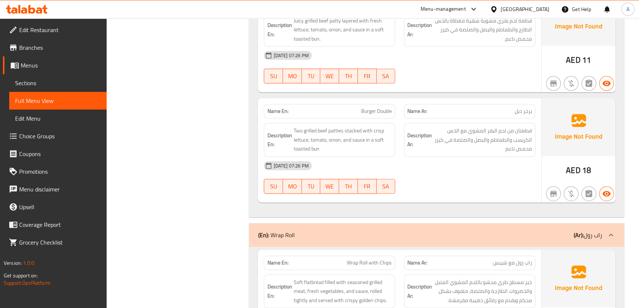
scroll to position [640, 0]
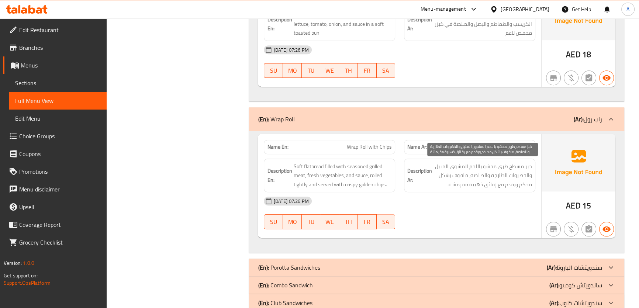
click at [455, 164] on span "خبز مسطح طري محشو باللحم المشوي المتبل والخضروات الطازجة والصلصة، ملفوف بشكل مح…" at bounding box center [483, 175] width 99 height 27
click at [476, 164] on span "خبز مسطح طري محشو باللحم المشوي المتبل والخضروات الطازجة والصلصة، ملفوف بشكل مح…" at bounding box center [483, 175] width 99 height 27
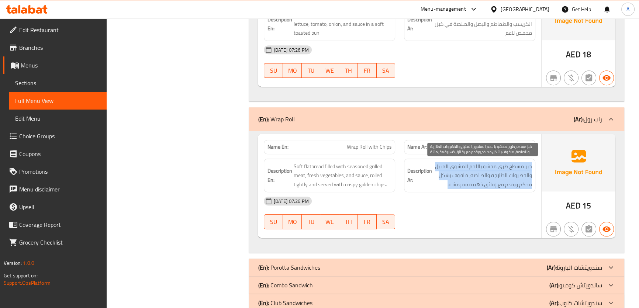
click at [476, 164] on span "خبز مسطح طري محشو باللحم المشوي المتبل والخضروات الطازجة والصلصة، ملفوف بشكل مح…" at bounding box center [483, 175] width 99 height 27
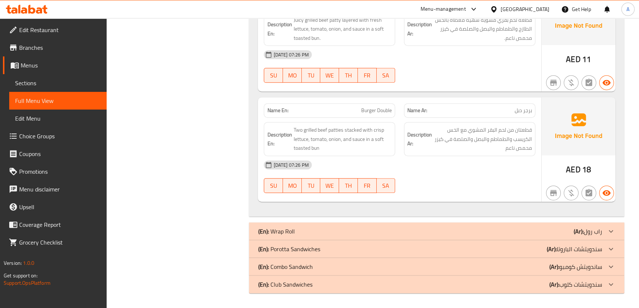
scroll to position [524, 0]
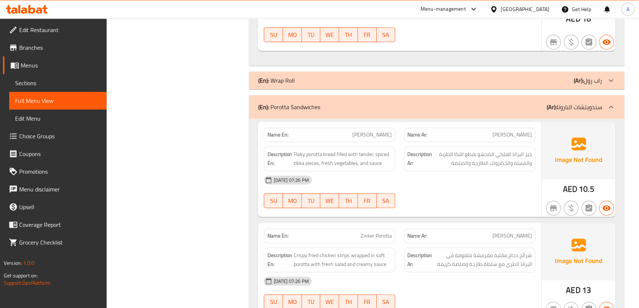
scroll to position [777, 0]
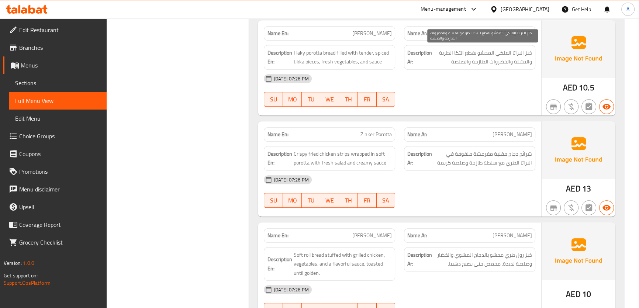
click at [515, 52] on span "خبز البراتا الفلكي المحشو بقطع التكا الطرية والمتبلة والخضروات الطازجة والصلصة" at bounding box center [483, 57] width 99 height 18
copy span "البراتا"
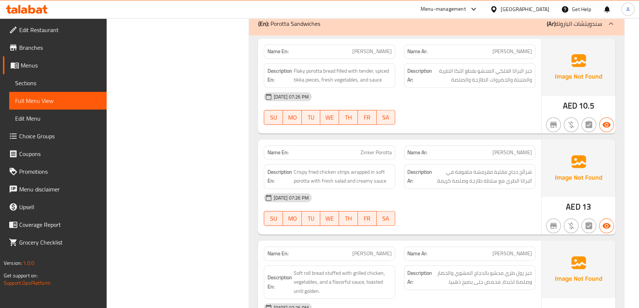
scroll to position [751, 0]
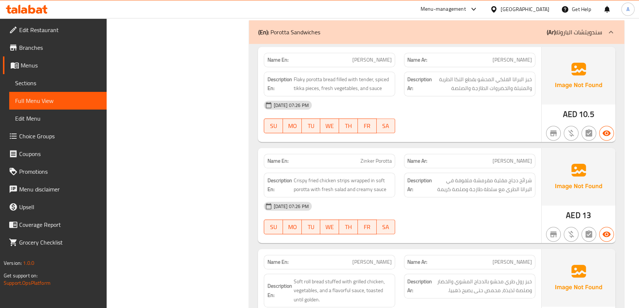
click at [512, 90] on span "خبز البراتا الفلكي المحشو بقطع التكا الطرية والمتبلة والخضروات الطازجة والصلصة" at bounding box center [483, 84] width 99 height 18
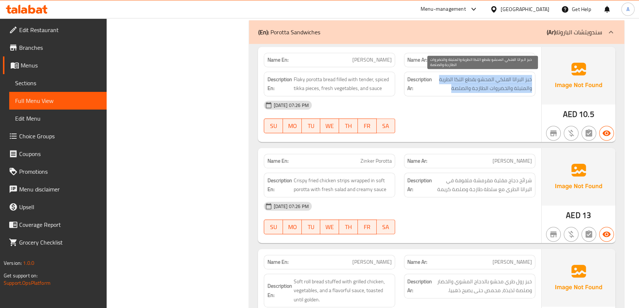
click at [512, 90] on span "خبز البراتا الفلكي المحشو بقطع التكا الطرية والمتبلة والخضروات الطازجة والصلصة" at bounding box center [483, 84] width 99 height 18
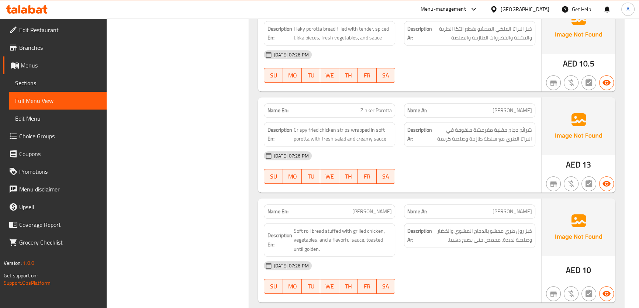
scroll to position [824, 0]
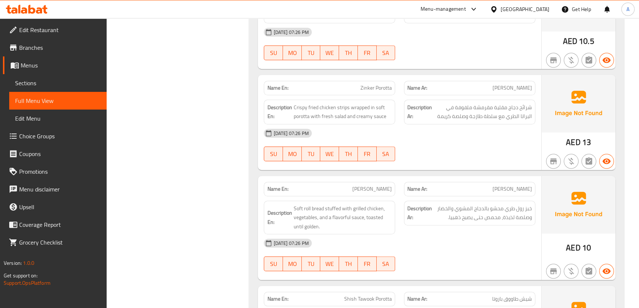
click at [502, 110] on span "شرائح دجاج مقلية مقرمشة ملفوفة في البراتا الطري مع سلطة طازجة وصلصة كريمة" at bounding box center [483, 112] width 99 height 18
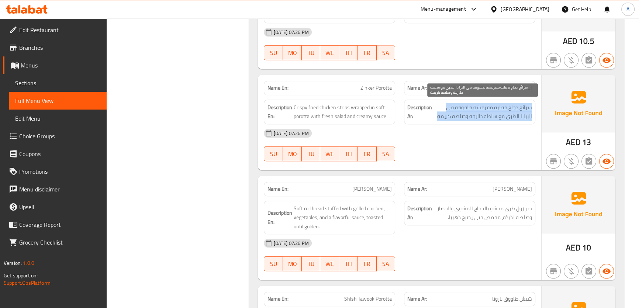
click at [502, 110] on span "شرائح دجاج مقلية مقرمشة ملفوفة في البراتا الطري مع سلطة طازجة وصلصة كريمة" at bounding box center [483, 112] width 99 height 18
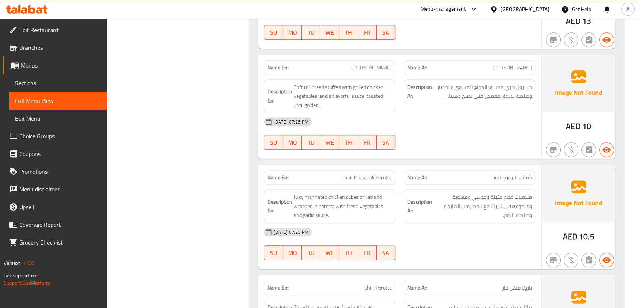
scroll to position [952, 0]
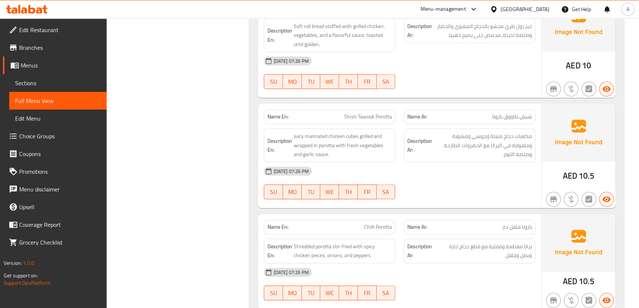
click at [520, 144] on span "مكعبات دجاج متبلة وجوسي ومشوية وملفوفة في البراتا مع الخضروات الطازجة وصلصة الث…" at bounding box center [483, 145] width 99 height 27
click at [523, 151] on span "مكعبات دجاج متبلة وجوسي ومشوية وملفوفة في البراتا مع الخضروات الطازجة وصلصة الث…" at bounding box center [483, 145] width 99 height 27
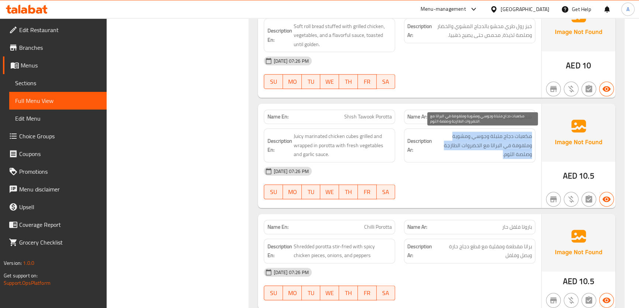
click at [523, 151] on span "مكعبات دجاج متبلة وجوسي ومشوية وملفوفة في البراتا مع الخضروات الطازجة وصلصة الث…" at bounding box center [483, 145] width 99 height 27
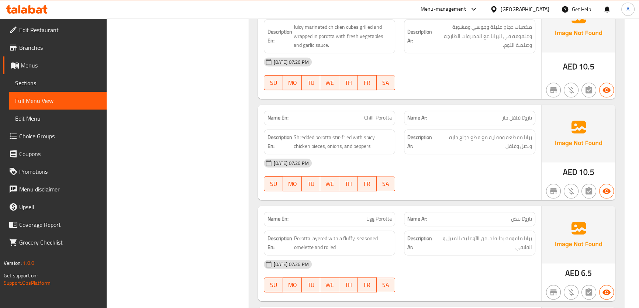
scroll to position [1142, 0]
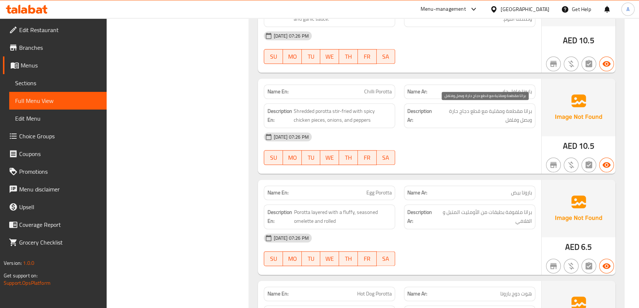
click at [512, 122] on span "براتا مقطعة ومقلية مع قطع دجاج حارة وبصل وفلفل" at bounding box center [485, 116] width 96 height 18
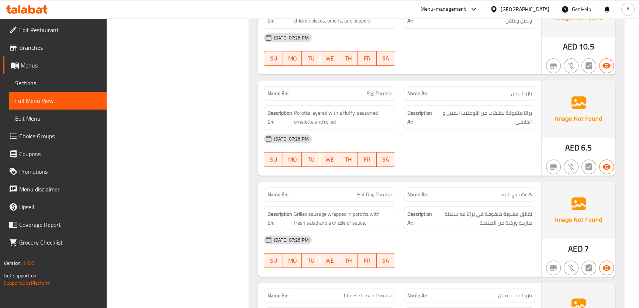
scroll to position [1253, 0]
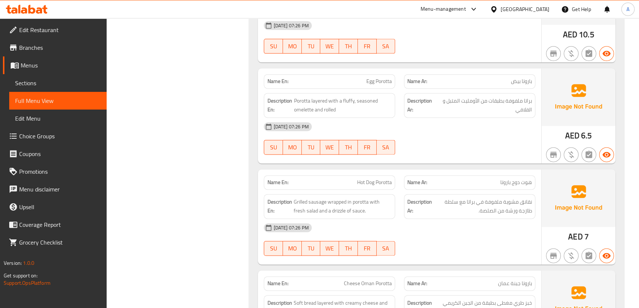
click at [512, 112] on span "براتا ملفوفة بطبقات من الأومليت المتبل و الفلافي" at bounding box center [484, 105] width 95 height 18
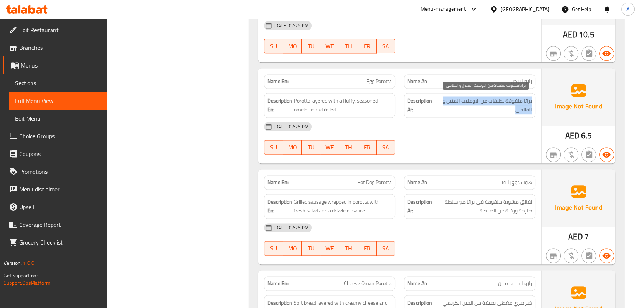
click at [512, 112] on span "براتا ملفوفة بطبقات من الأومليت المتبل و الفلافي" at bounding box center [484, 105] width 95 height 18
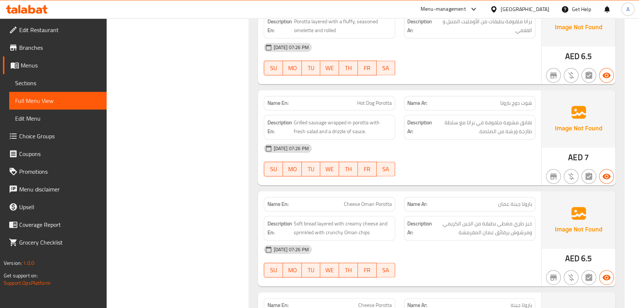
scroll to position [1334, 0]
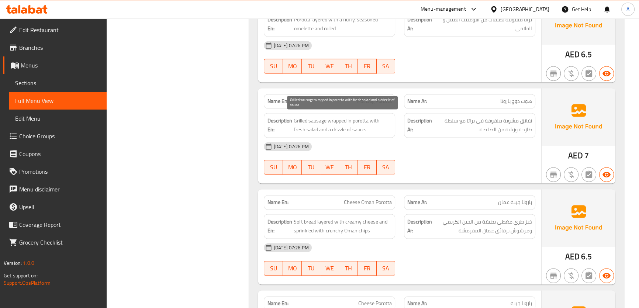
click at [355, 90] on div "Name En: Hot Dog Porotta" at bounding box center [329, 101] width 140 height 23
copy span "Hot Dog Porotta"
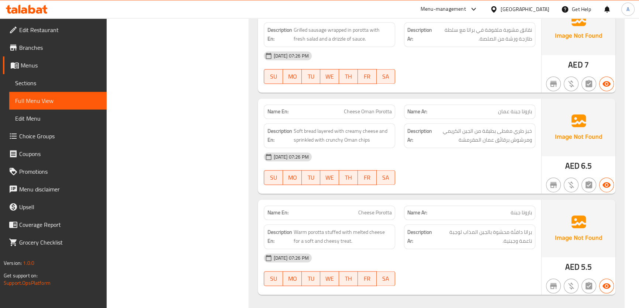
scroll to position [1478, 0]
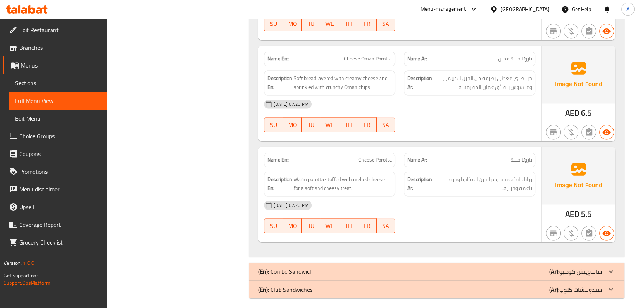
click at [472, 92] on div "Description Ar: خبز طري مغطى بطبقة من الجبن الكريمي ومرشوش برقائق عمان المقرمشة" at bounding box center [469, 82] width 131 height 25
click at [368, 58] on span "Cheese Oman Porotta" at bounding box center [368, 59] width 48 height 8
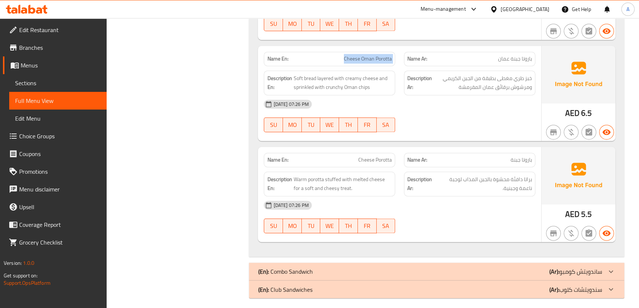
click at [368, 58] on span "Cheese Oman Porotta" at bounding box center [368, 59] width 48 height 8
copy span "Cheese Oman Porotta"
click at [523, 182] on span "براتا دافئة محشوة بالجبن المذاب لوجبة ناعمة وجبنية." at bounding box center [484, 184] width 96 height 18
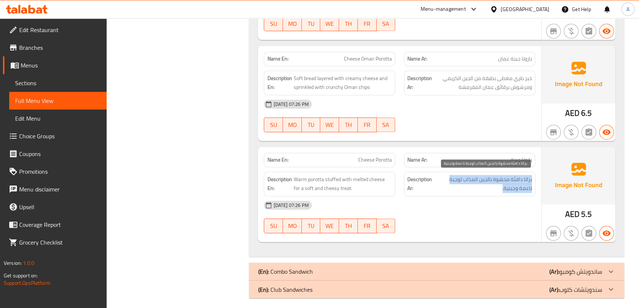
click at [523, 182] on span "براتا دافئة محشوة بالجبن المذاب لوجبة ناعمة وجبنية." at bounding box center [484, 184] width 96 height 18
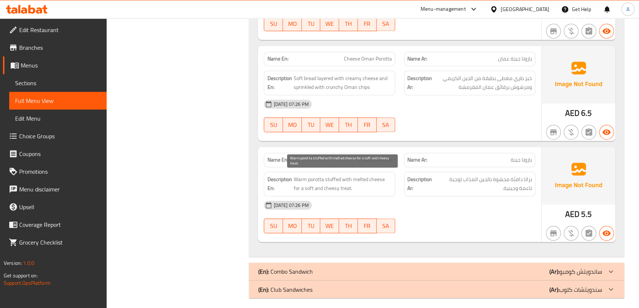
click at [382, 182] on span "Warm porotta stuffed with melted cheese for a soft and cheesy treat." at bounding box center [342, 184] width 99 height 18
copy span "Warm porotta stuffed with melted cheese for a soft and cheesy treat."
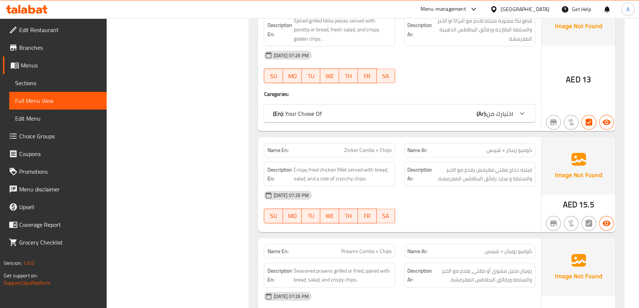
scroll to position [1708, 0]
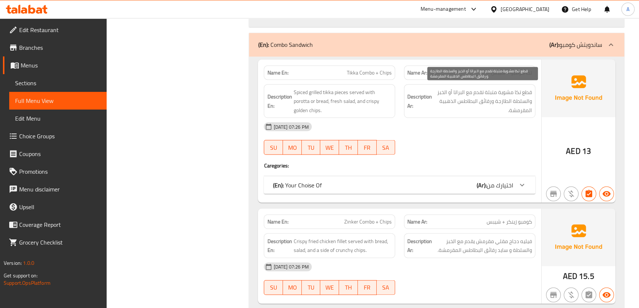
click at [487, 89] on span "قطع تكا مشوية متبلة تقدم مع البراتا أو الخبز والسلطة الطازجة ورقائق البطاطس الذ…" at bounding box center [483, 100] width 99 height 27
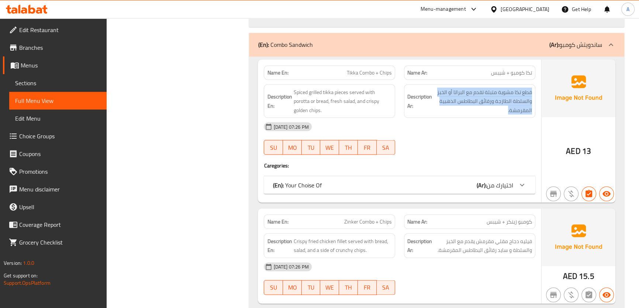
click at [464, 176] on div "(En): Your Choise Of (Ar): اختيارك من" at bounding box center [399, 185] width 271 height 18
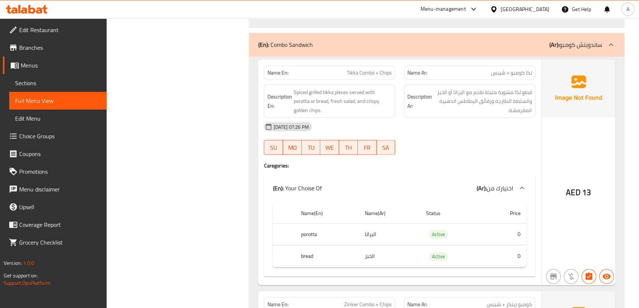
copy span "Tikka Combo + Chips"
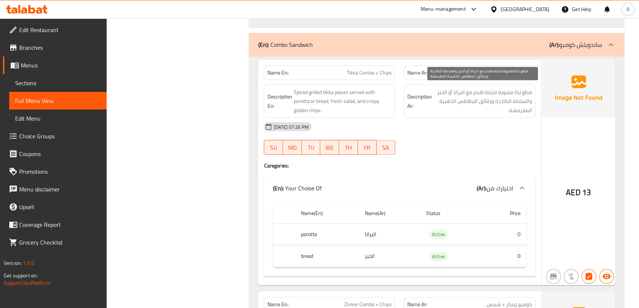
click at [524, 107] on span "قطع تكا مشوية متبلة تقدم مع البراتا أو الخبز والسلطة الطازجة ورقائق البطاطس الذ…" at bounding box center [483, 100] width 99 height 27
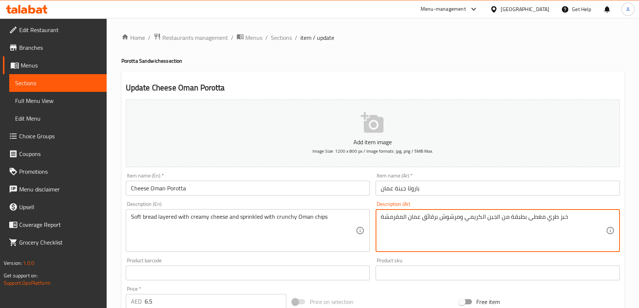
drag, startPoint x: 436, startPoint y: 218, endPoint x: 424, endPoint y: 218, distance: 12.5
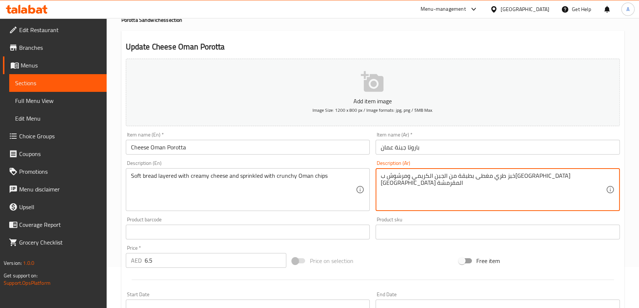
scroll to position [52, 0]
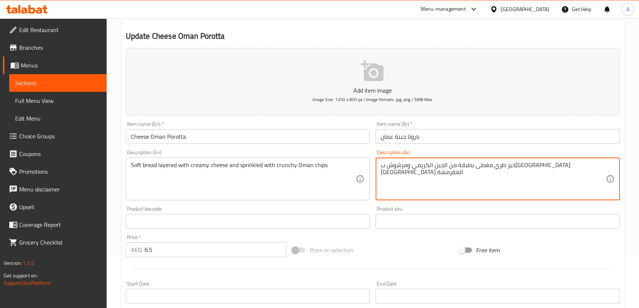
drag, startPoint x: 382, startPoint y: 164, endPoint x: 383, endPoint y: 169, distance: 5.3
click at [383, 169] on textarea "خبز طري مغطى بطبقة من الجبن الكريمي ومرشوش بشيبس عمان المقرمشة" at bounding box center [493, 179] width 225 height 35
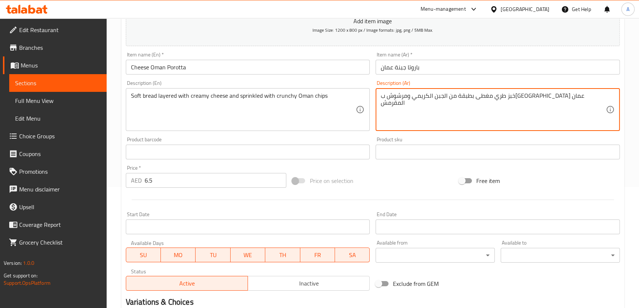
scroll to position [201, 0]
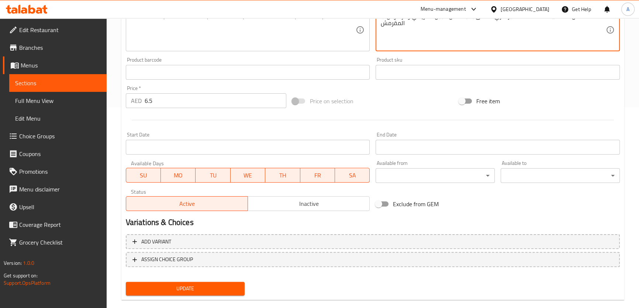
type textarea "خبز طري مغطى بطبقة من الجبن الكريمي ومرشوش ب[GEOGRAPHIC_DATA] عمان المقرمش"
click at [221, 294] on button "Update" at bounding box center [185, 289] width 119 height 14
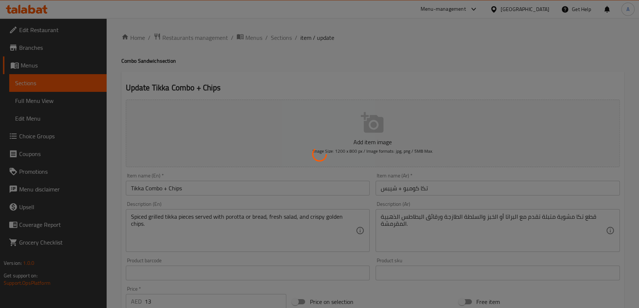
type input "اختيارك من"
type input "1"
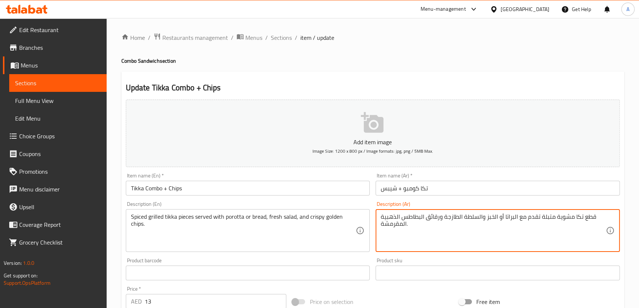
click at [503, 222] on textarea "قطع تكا مشوية متبلة تقدم مع البراتا أو الخبز والسلطة الطازجة ورقائق البطاطس الذ…" at bounding box center [493, 230] width 225 height 35
click at [329, 227] on textarea "Spiced grilled tikka pieces served with porotta or bread, fresh salad, and cris…" at bounding box center [243, 230] width 225 height 35
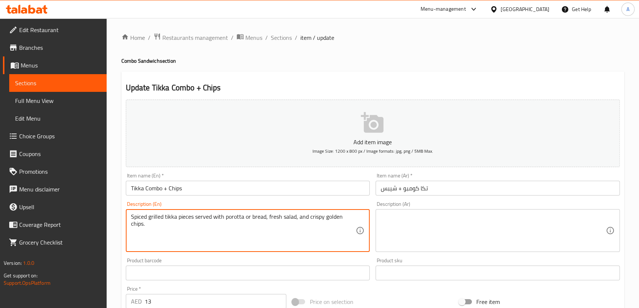
click at [329, 227] on textarea "Spiced grilled tikka pieces served with porotta or bread, fresh salad, and cris…" at bounding box center [243, 230] width 225 height 35
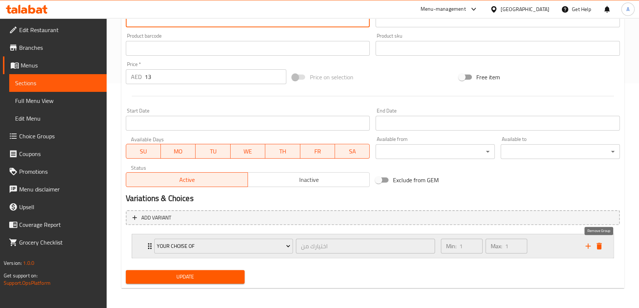
click at [601, 243] on icon "delete" at bounding box center [599, 246] width 5 height 7
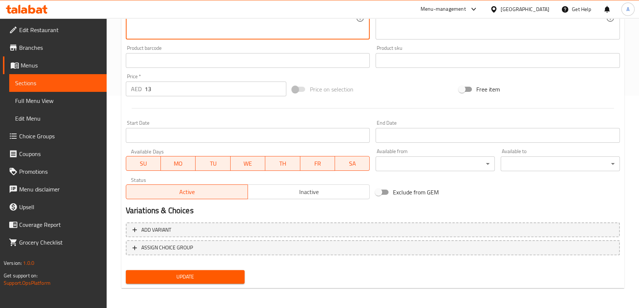
click at [201, 273] on span "Update" at bounding box center [185, 276] width 107 height 9
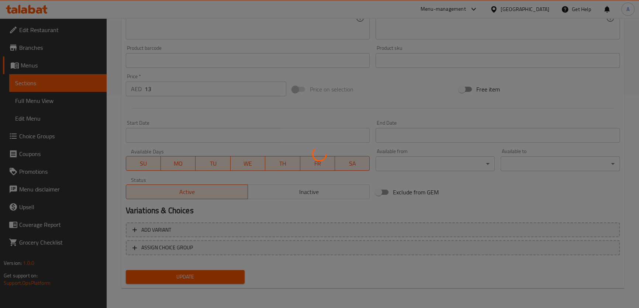
scroll to position [78, 0]
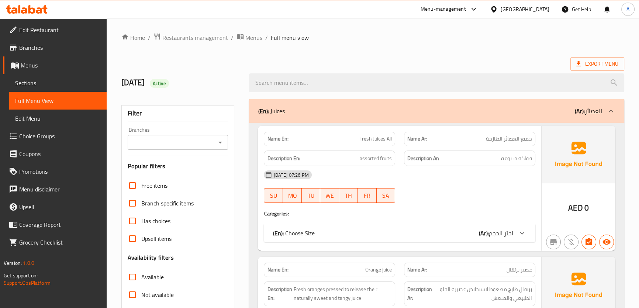
scroll to position [112, 0]
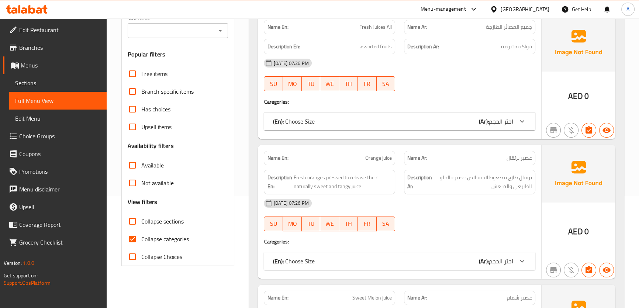
click at [169, 222] on span "Collapse sections" at bounding box center [162, 221] width 42 height 9
click at [141, 222] on input "Collapse sections" at bounding box center [133, 222] width 18 height 18
checkbox input "true"
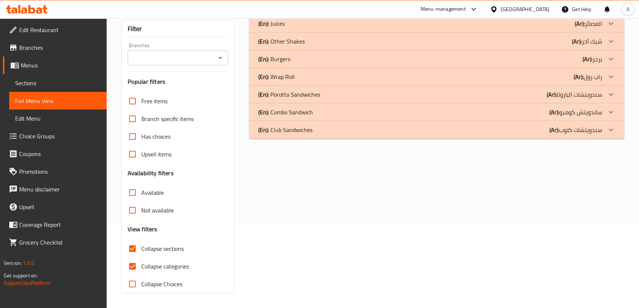
click at [161, 262] on span "Collapse categories" at bounding box center [165, 266] width 48 height 9
click at [141, 258] on input "Collapse categories" at bounding box center [133, 267] width 18 height 18
checkbox input "false"
click at [318, 33] on div "(En): Combo Sandwich (Ar): ساندويتش كومبو" at bounding box center [436, 24] width 375 height 18
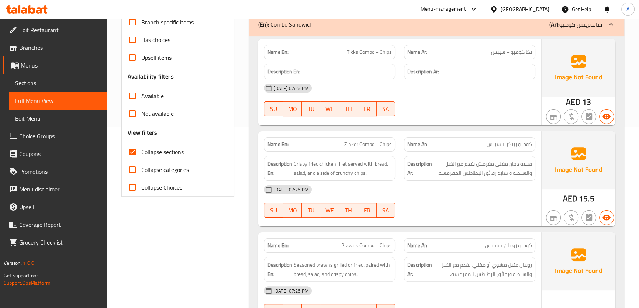
scroll to position [200, 0]
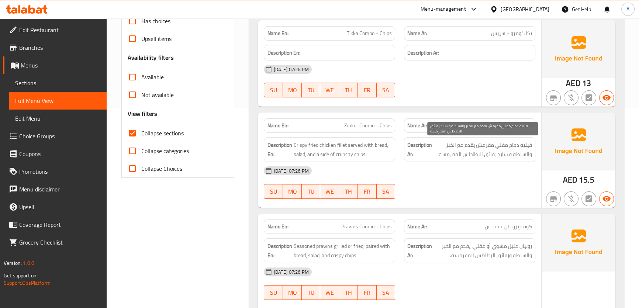
click at [496, 151] on span "فيليه دجاج مقلي مقرمش يقدم مع الخبز والسلطة و سايد رقائق البطاطس المقرمشة." at bounding box center [483, 150] width 99 height 18
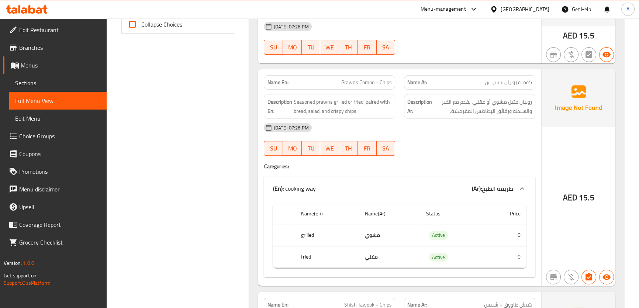
scroll to position [376, 0]
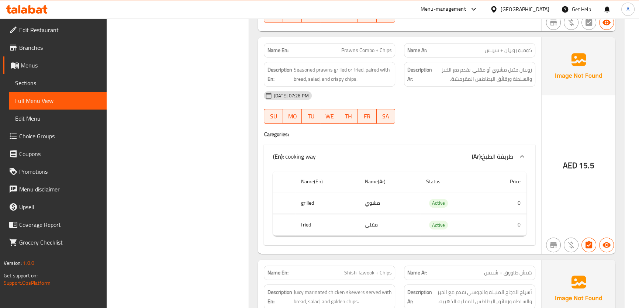
click at [494, 79] on span "روبيان متبل مشوي أو مقلي، يقدم مع الخبز والسلطة ورقائق البطاطس المقرمشة." at bounding box center [483, 74] width 99 height 18
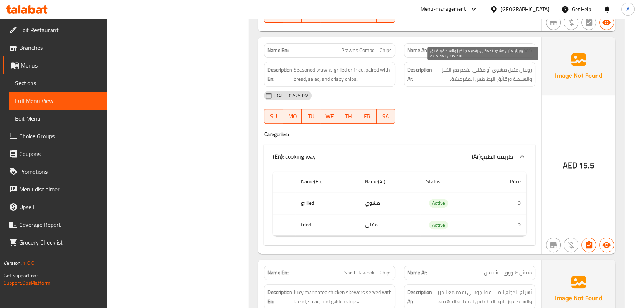
click at [494, 79] on span "روبيان متبل مشوي أو مقلي، يقدم مع الخبز والسلطة ورقائق البطاطس المقرمشة." at bounding box center [483, 74] width 99 height 18
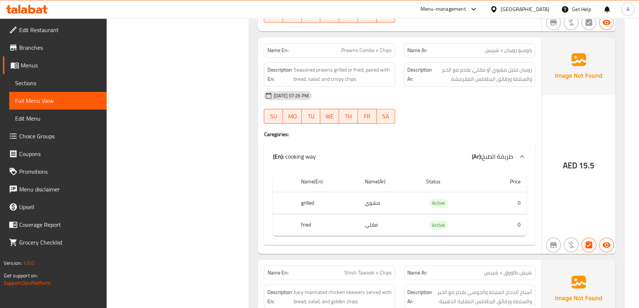
click at [352, 50] on span "Prawns Combo + Chips" at bounding box center [366, 51] width 51 height 8
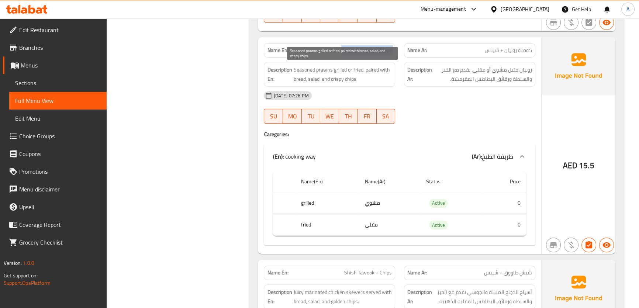
copy span "Prawns Combo + Chips"
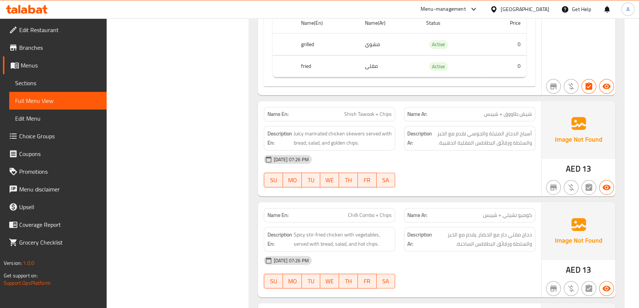
scroll to position [560, 0]
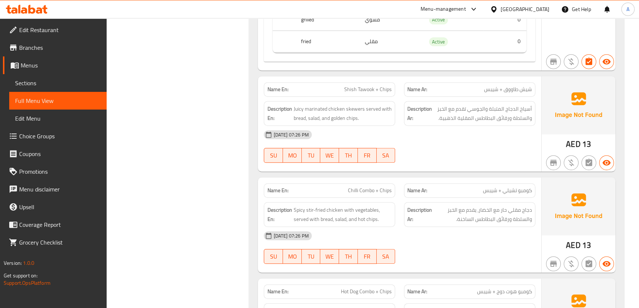
click at [504, 103] on div "Description Ar: أسياخ الدجاج المتبلة والجوسي تقدم مع الخبز والسلطة ورقائق البطا…" at bounding box center [469, 113] width 131 height 25
click at [390, 90] on span "Shish Tawook + Chips" at bounding box center [368, 90] width 48 height 8
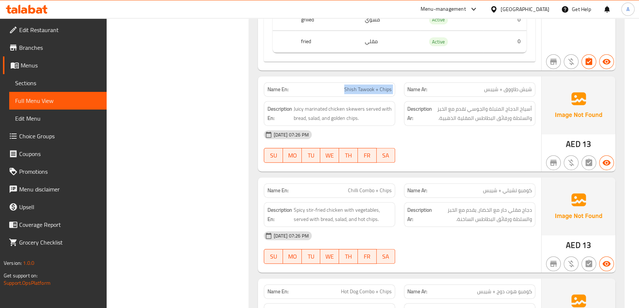
click at [390, 90] on span "Shish Tawook + Chips" at bounding box center [368, 90] width 48 height 8
copy span "Shish Tawook + Chips"
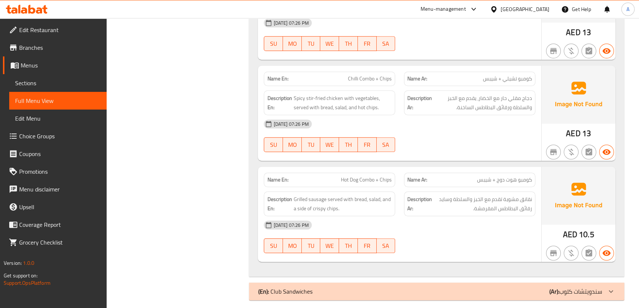
scroll to position [674, 0]
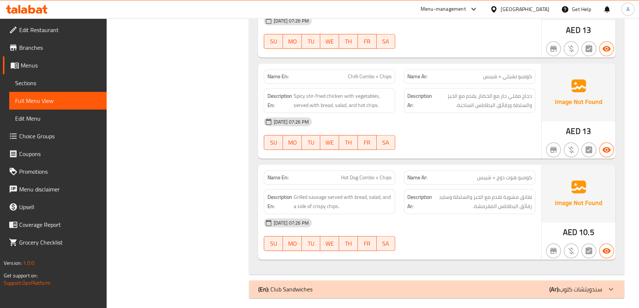
click at [525, 111] on div "Description Ar: دجاج مقلي حار مع الخضار، يقدم مع الخبز والسلطة ورقائق البطاطس ا…" at bounding box center [469, 100] width 131 height 25
click at [367, 76] on span "Chilli Combo + Chips" at bounding box center [370, 77] width 44 height 8
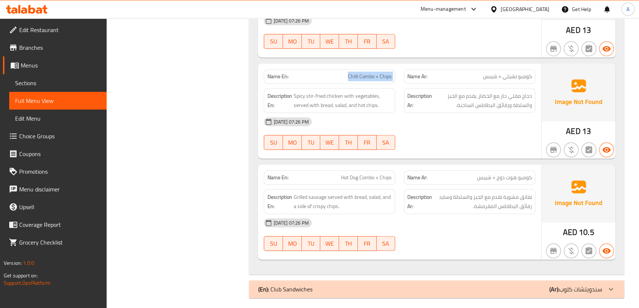
click at [367, 76] on span "Chilli Combo + Chips" at bounding box center [370, 77] width 44 height 8
copy span "Chilli Combo + Chips"
click at [533, 176] on div "Name Ar: كومبو هوت دوج + شيبس" at bounding box center [469, 178] width 131 height 14
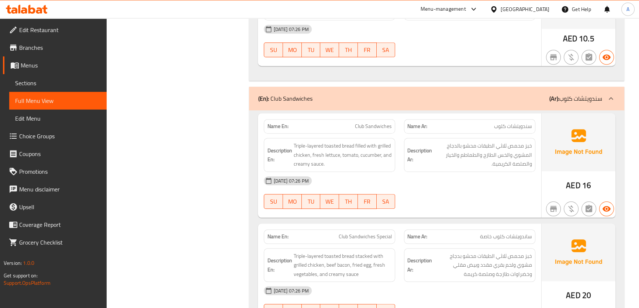
scroll to position [916, 0]
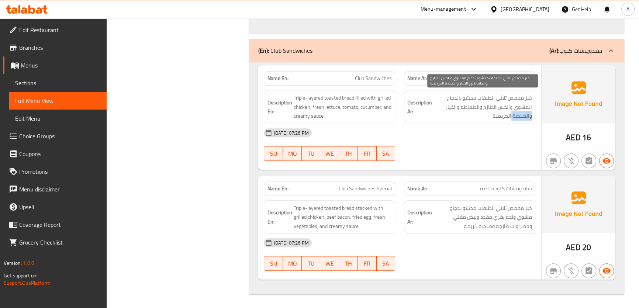
click at [527, 118] on span "خبز محمص ثلاثي الطبقات محشو بالدجاج المشوي والخس الطازج والطماطم والخيار والصلص…" at bounding box center [483, 106] width 99 height 27
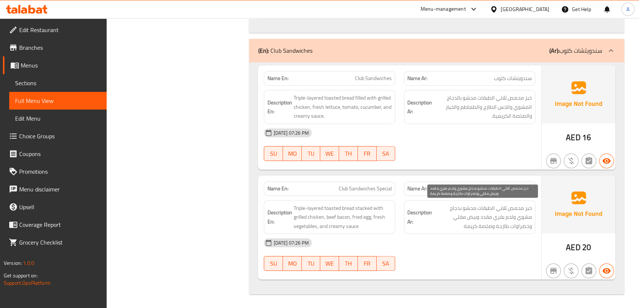
click at [476, 221] on span "خبز محمص ثلاثي الطبقات محشو بدجاج مشوي ولحم بقري مقدد وبيض مقلي وخضراوات طازجة …" at bounding box center [483, 217] width 99 height 27
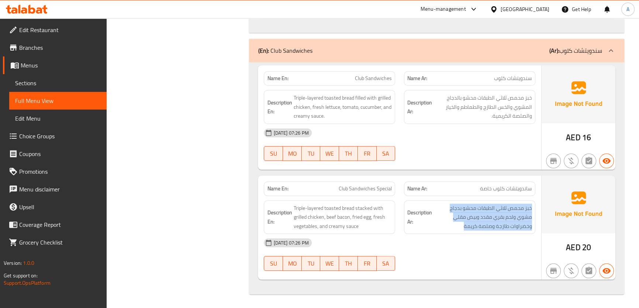
scroll to position [194, 0]
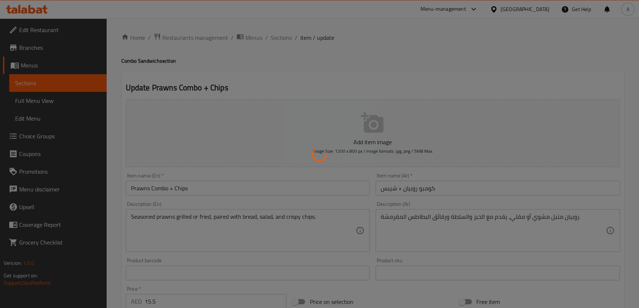
click at [209, 211] on div at bounding box center [319, 154] width 639 height 308
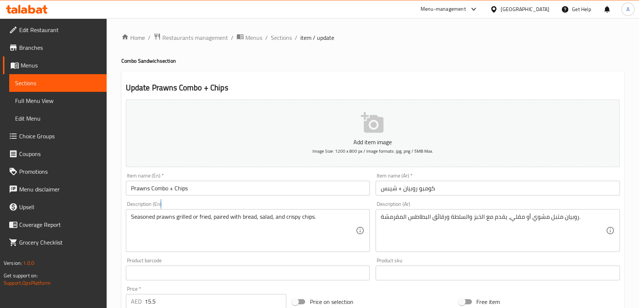
click at [209, 211] on div "Seasoned prawns grilled or fried, paired with bread, salad, and crispy chips. D…" at bounding box center [248, 230] width 244 height 43
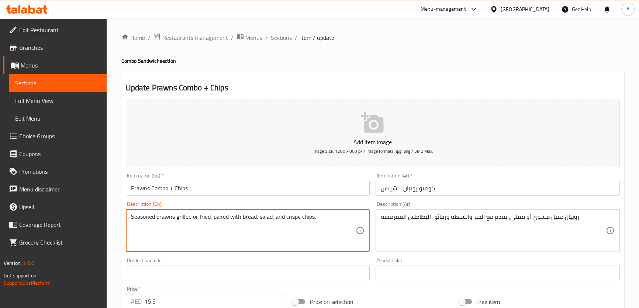
click at [209, 211] on div "Seasoned prawns grilled or fried, paired with bread, salad, and crispy chips. D…" at bounding box center [248, 230] width 244 height 43
click at [219, 224] on textarea "Seasoned prawns grilled or fried, paired with bread, salad, and crispy chips." at bounding box center [243, 230] width 225 height 35
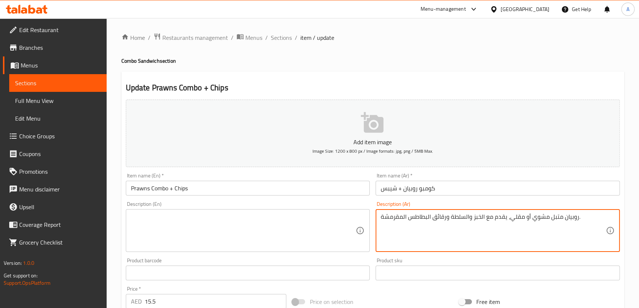
click at [444, 233] on textarea "روبيان متبل مشوي أو مقلي، يقدم مع الخبز والسلطة ورقائق البطاطس المقرمشة." at bounding box center [493, 230] width 225 height 35
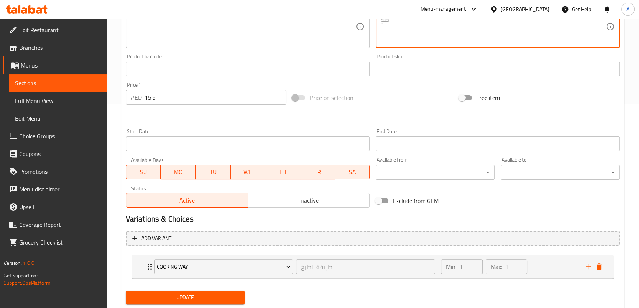
scroll to position [210, 0]
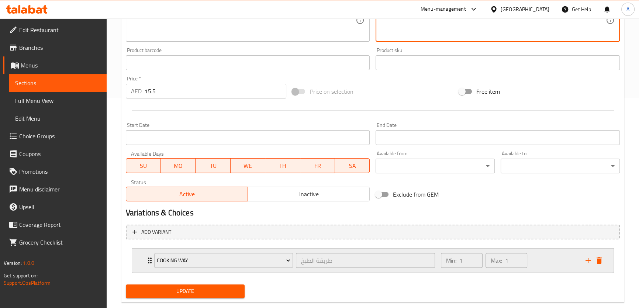
click at [604, 265] on div "Expand" at bounding box center [594, 260] width 22 height 11
click at [599, 261] on icon "delete" at bounding box center [599, 260] width 5 height 7
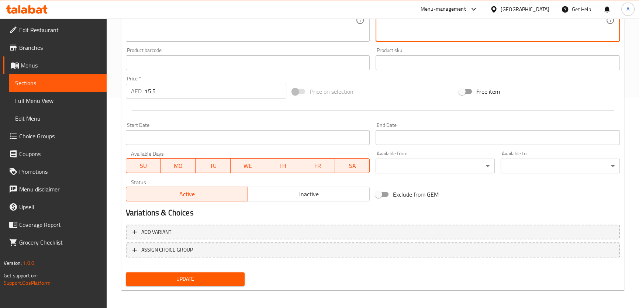
click at [191, 282] on span "Update" at bounding box center [185, 279] width 107 height 9
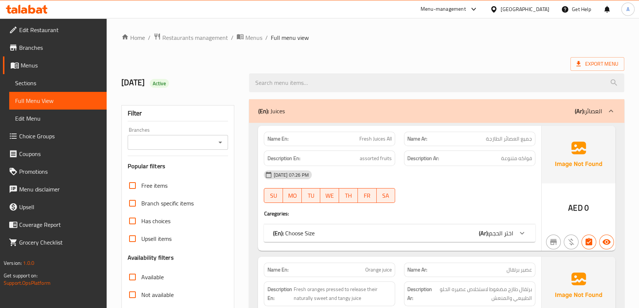
scroll to position [84, 0]
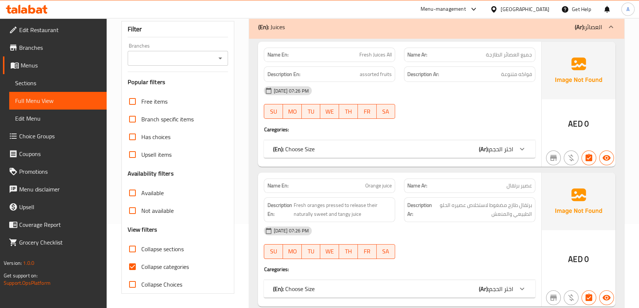
click at [159, 247] on span "Collapse sections" at bounding box center [162, 249] width 42 height 9
click at [141, 247] on input "Collapse sections" at bounding box center [133, 249] width 18 height 18
checkbox input "true"
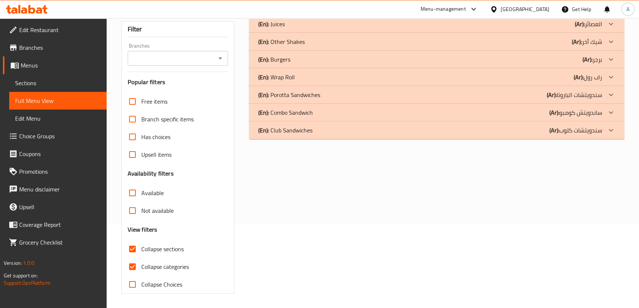
click at [154, 268] on span "Collapse categories" at bounding box center [165, 266] width 48 height 9
click at [141, 268] on input "Collapse categories" at bounding box center [133, 267] width 18 height 18
checkbox input "false"
click at [166, 247] on span "Collapse sections" at bounding box center [162, 249] width 42 height 9
click at [141, 247] on input "Collapse sections" at bounding box center [133, 249] width 18 height 18
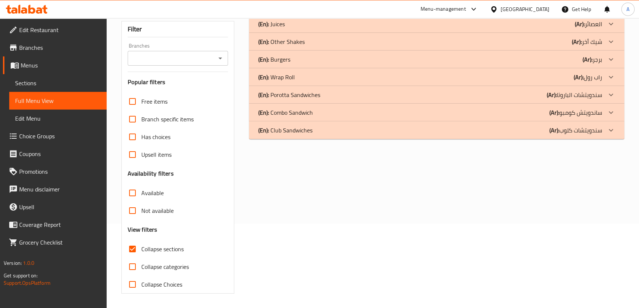
checkbox input "false"
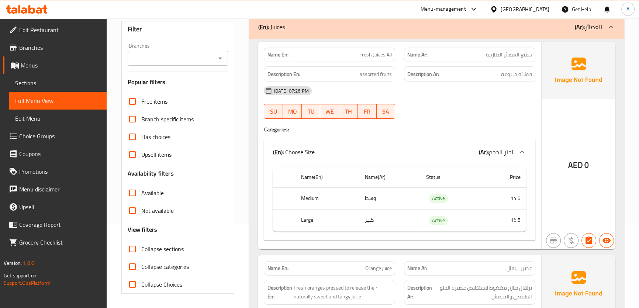
click at [300, 31] on div "(En): Juices (Ar): العصائر" at bounding box center [430, 27] width 344 height 9
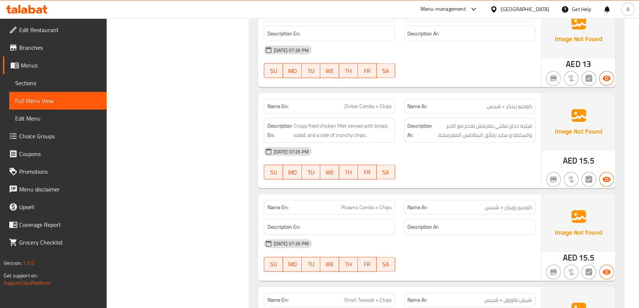
scroll to position [1900, 0]
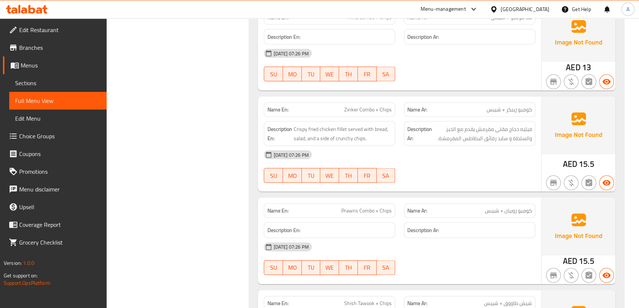
copy span "Chips"
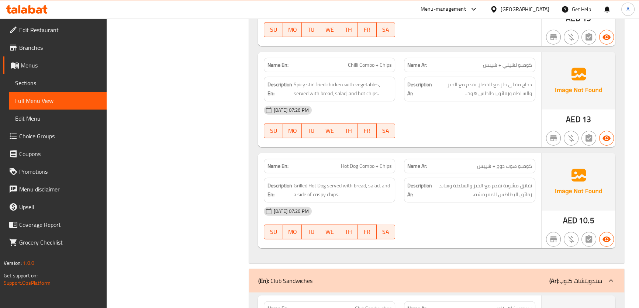
scroll to position [632, 0]
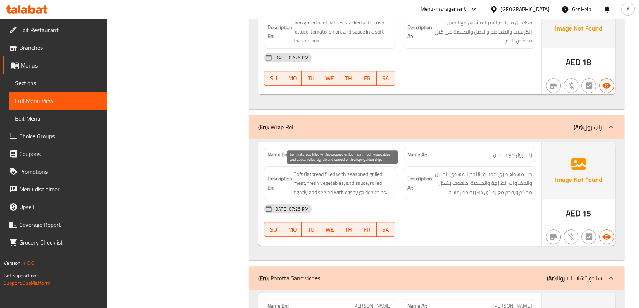
click at [383, 173] on span "Soft flatbread filled with seasoned grilled meat, fresh vegetables, and sauce, …" at bounding box center [342, 183] width 99 height 27
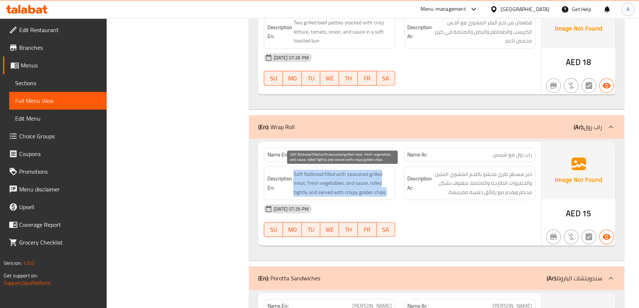
click at [383, 173] on span "Soft flatbread filled with seasoned grilled meat, fresh vegetables, and sauce, …" at bounding box center [342, 183] width 99 height 27
copy span "Soft flatbread filled with seasoned grilled meat, fresh vegetables, and sauce, …"
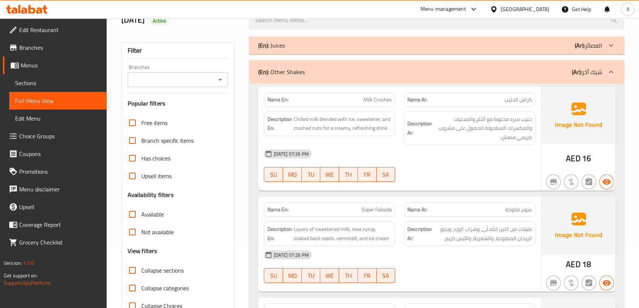
scroll to position [0, 0]
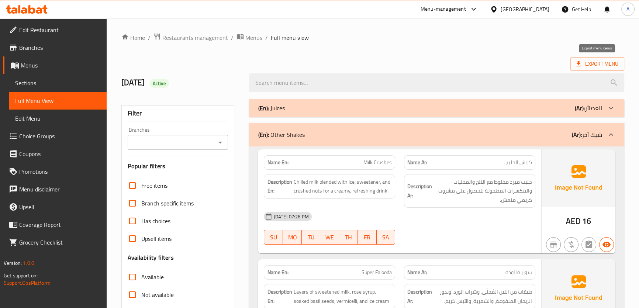
click at [588, 72] on div at bounding box center [437, 83] width 384 height 28
click at [584, 70] on span "Export Menu" at bounding box center [598, 64] width 54 height 14
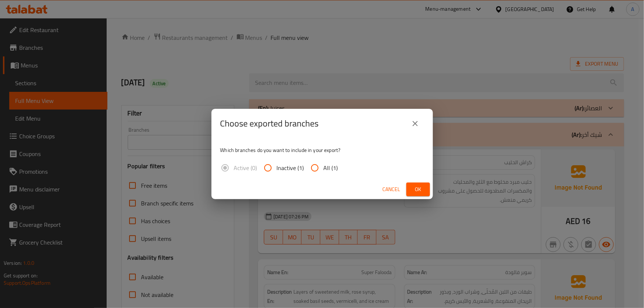
click at [325, 168] on span "All (1)" at bounding box center [331, 168] width 14 height 9
click at [324, 168] on input "All (1)" at bounding box center [315, 168] width 18 height 18
radio input "true"
click at [419, 186] on span "Ok" at bounding box center [418, 189] width 12 height 9
